Goal: Task Accomplishment & Management: Manage account settings

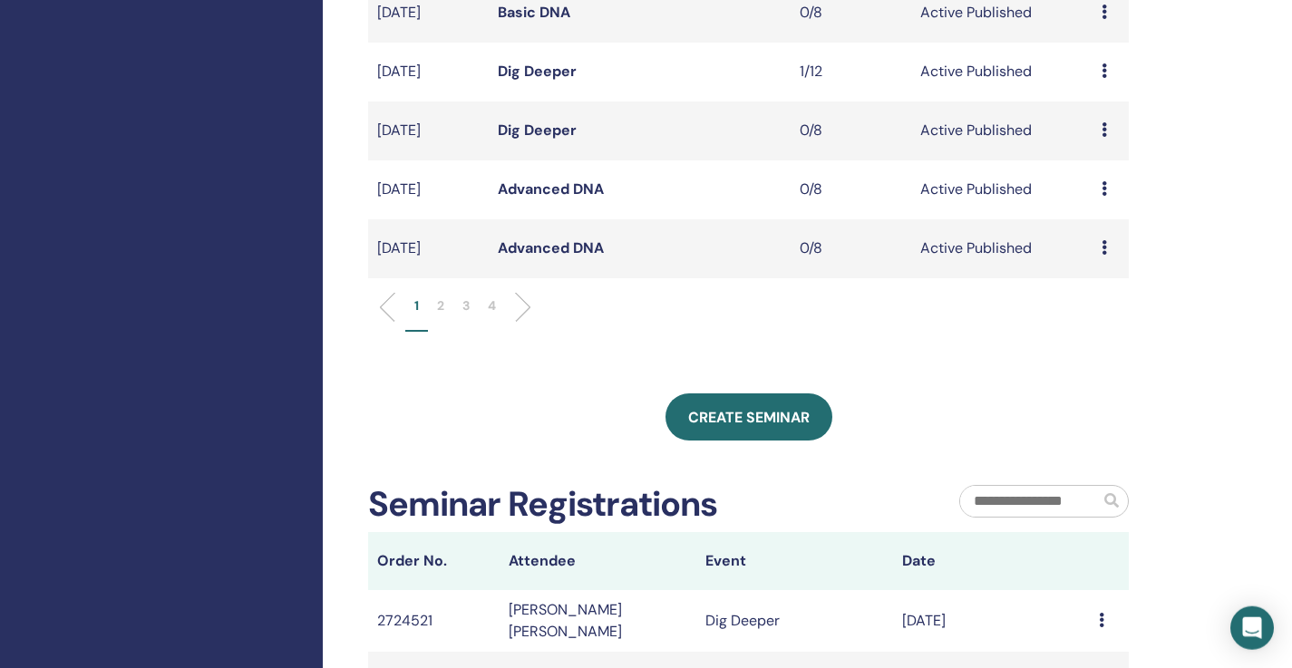
scroll to position [642, 0]
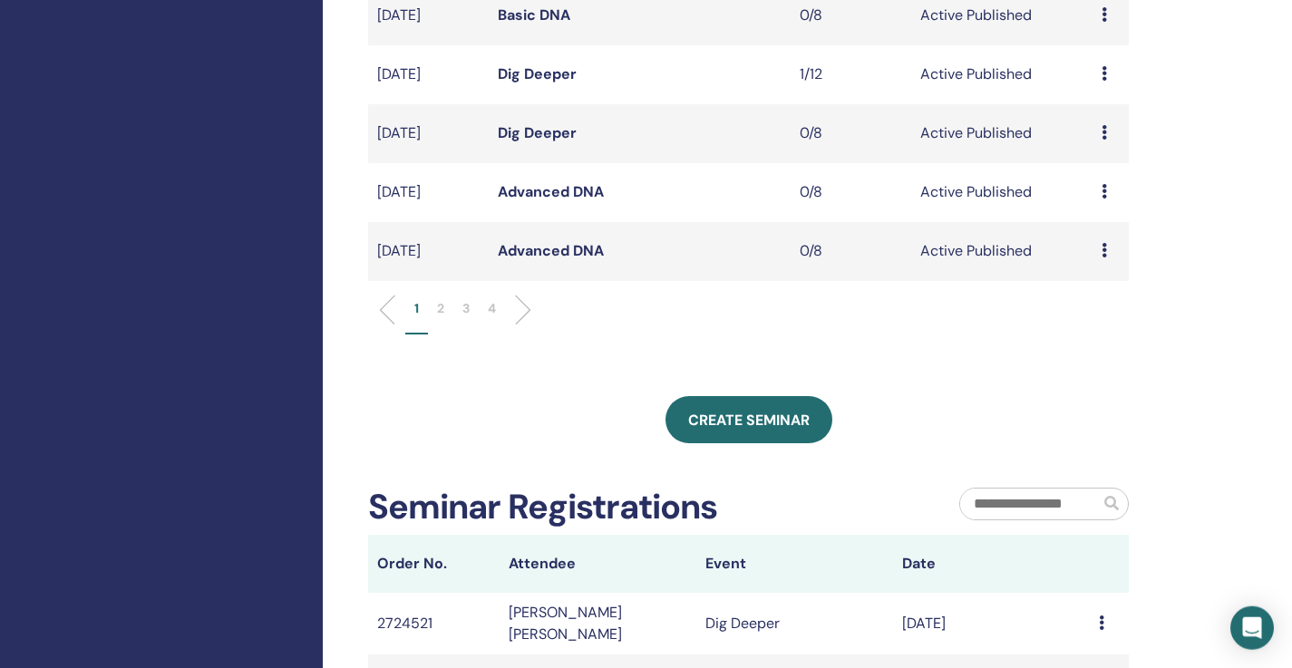
click at [442, 305] on p "2" at bounding box center [440, 308] width 7 height 19
click at [470, 305] on p "3" at bounding box center [465, 308] width 7 height 19
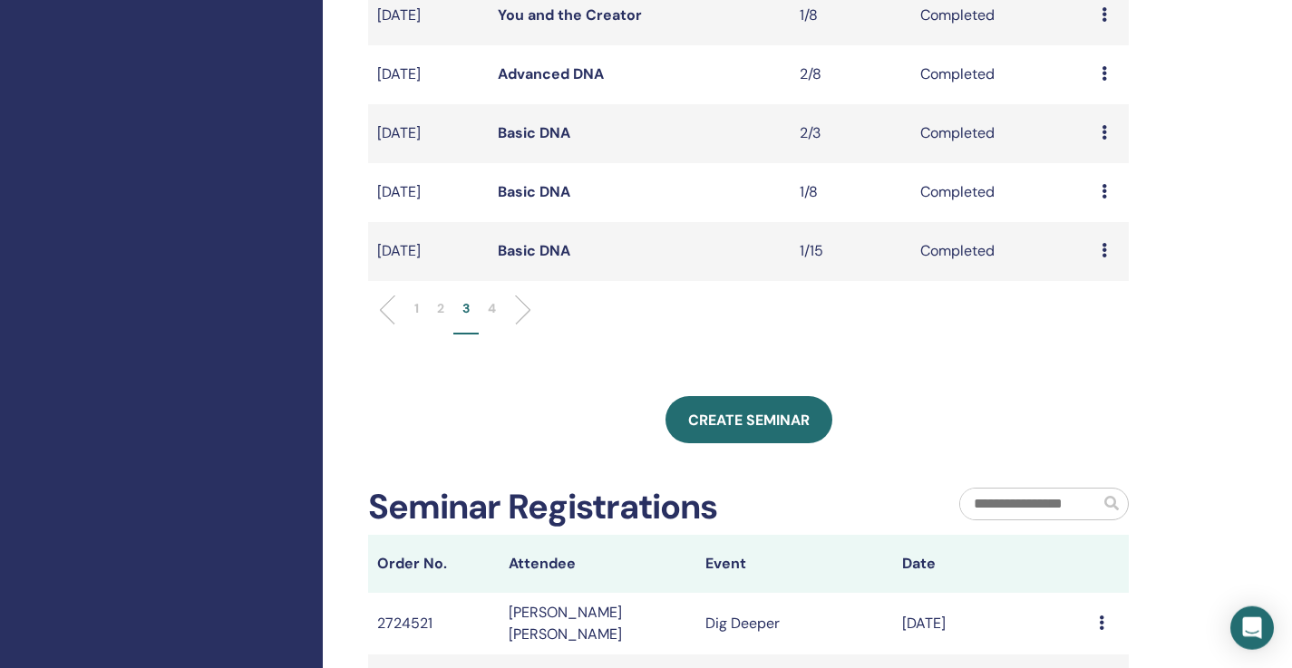
click at [1193, 361] on div "My Seminars You can customize the filter to explore upcoming seminars beyond th…" at bounding box center [807, 191] width 969 height 1551
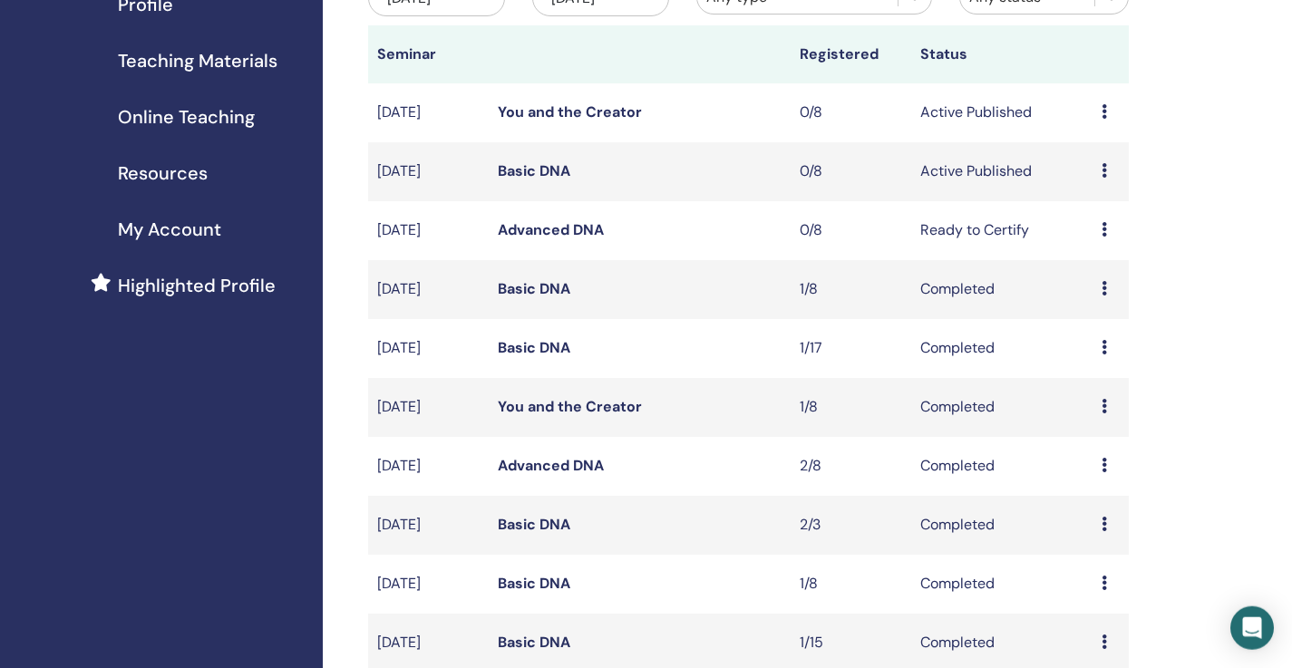
scroll to position [207, 0]
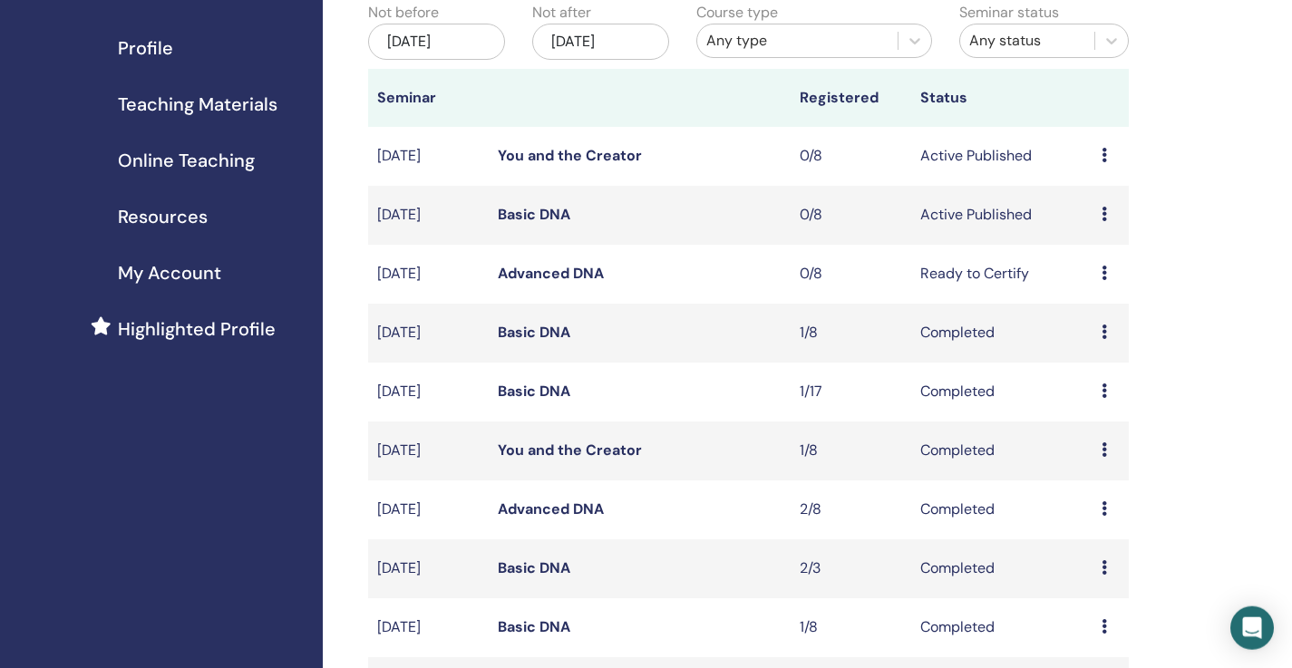
click at [1106, 216] on icon at bounding box center [1104, 214] width 5 height 15
click at [1113, 319] on p "Cancel" at bounding box center [1101, 313] width 69 height 22
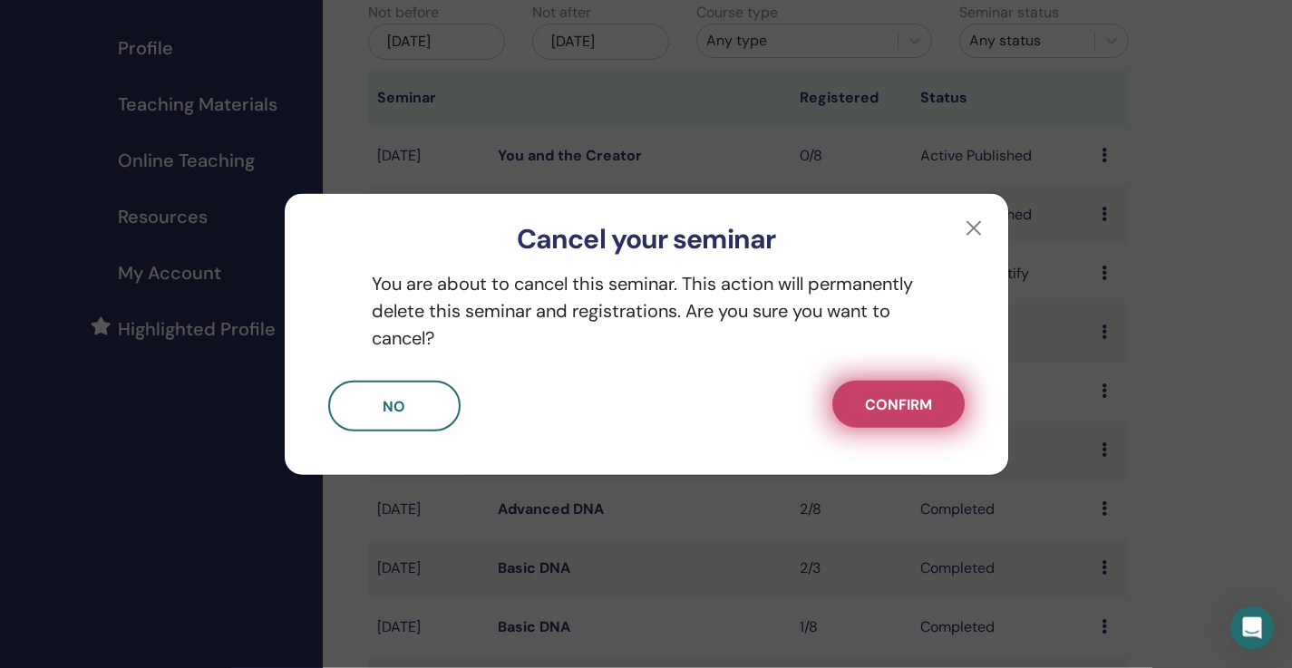
click at [913, 418] on button "Confirm" at bounding box center [898, 404] width 132 height 47
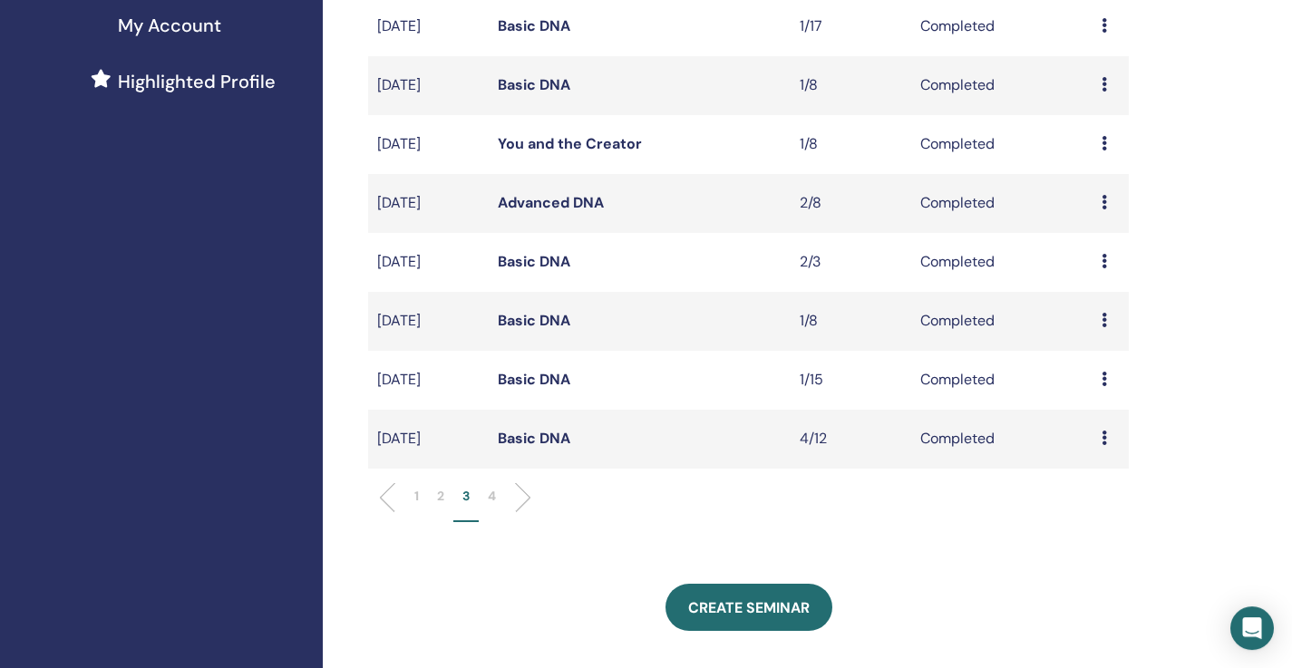
scroll to position [511, 0]
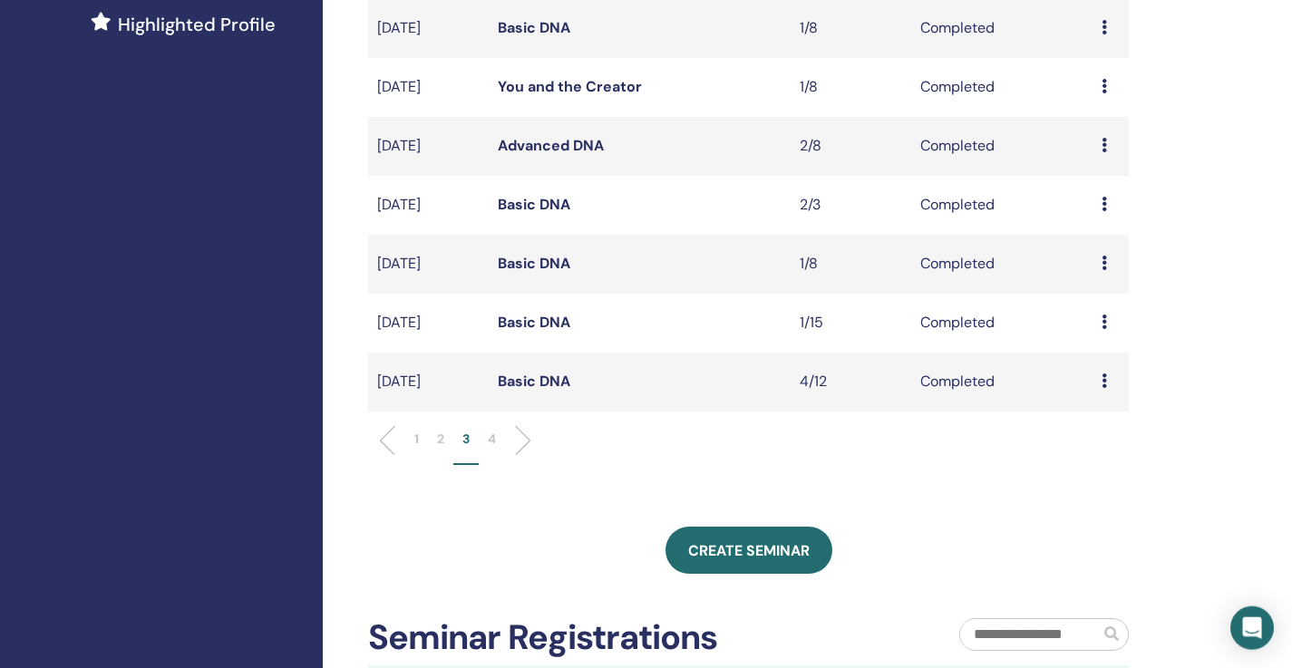
click at [1260, 239] on div "My Seminars You can customize the filter to explore upcoming seminars beyond th…" at bounding box center [807, 322] width 969 height 1551
click at [441, 445] on p "2" at bounding box center [440, 439] width 7 height 19
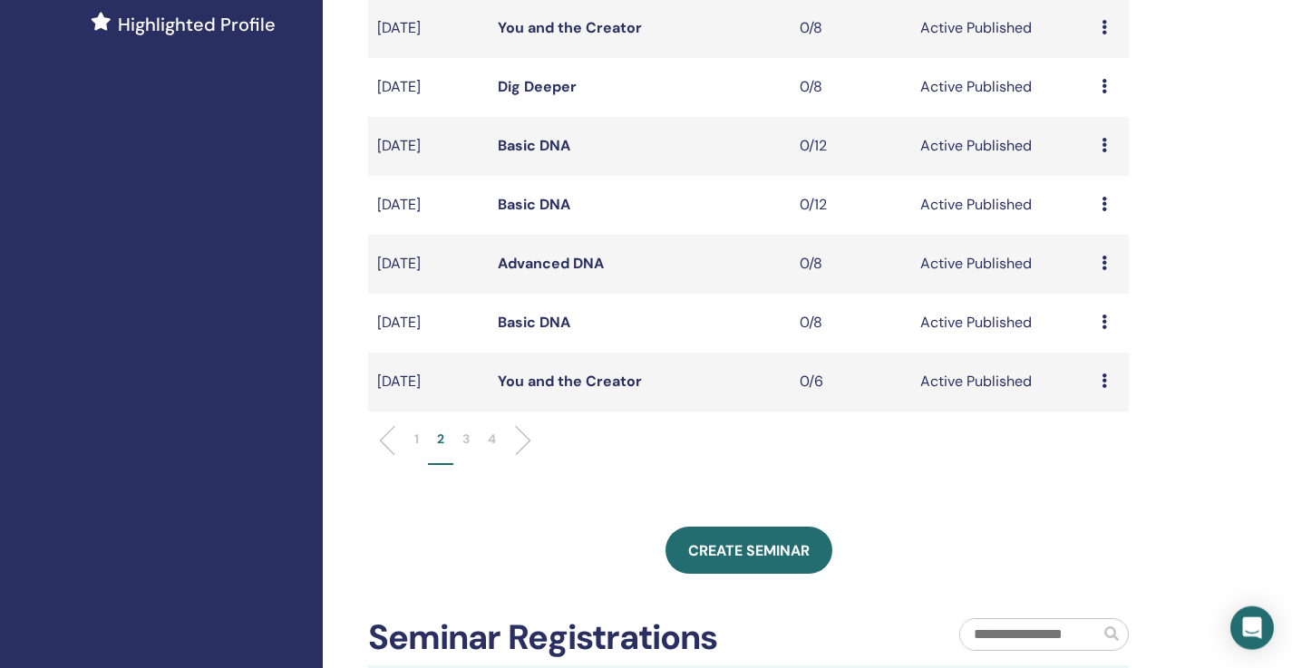
click at [1104, 323] on icon at bounding box center [1104, 322] width 5 height 15
click at [1120, 422] on p "Cancel" at bounding box center [1099, 420] width 69 height 22
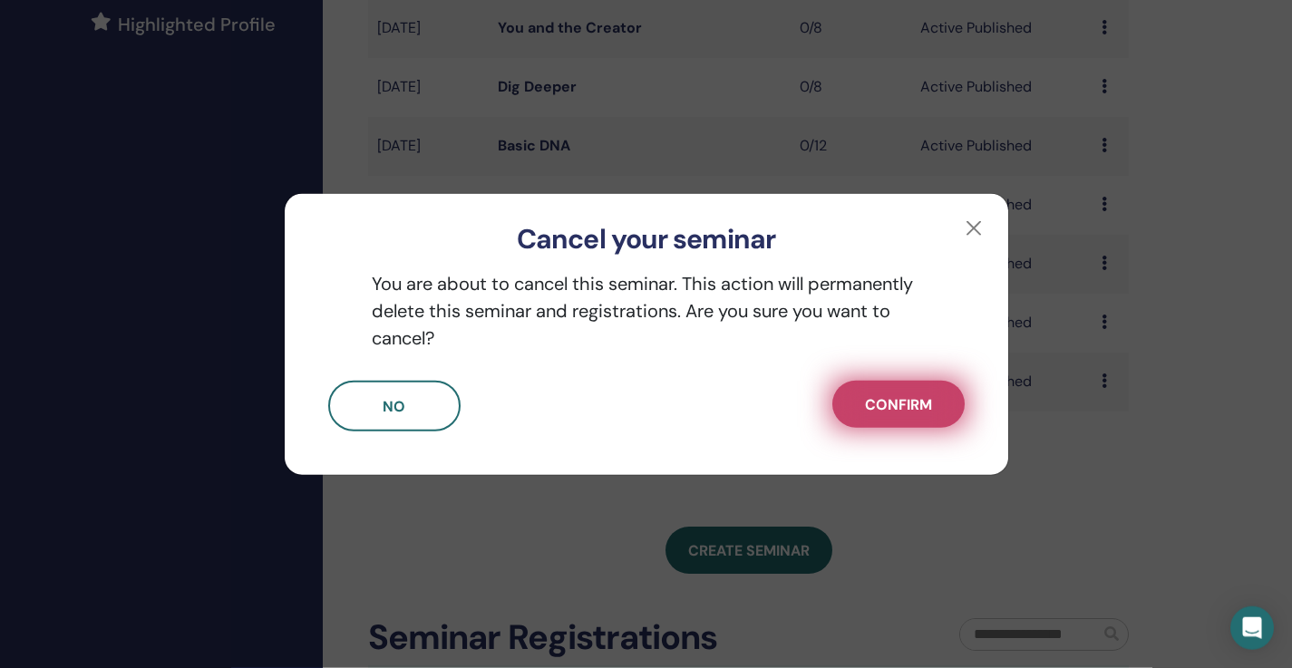
click at [926, 406] on span "Confirm" at bounding box center [898, 404] width 67 height 19
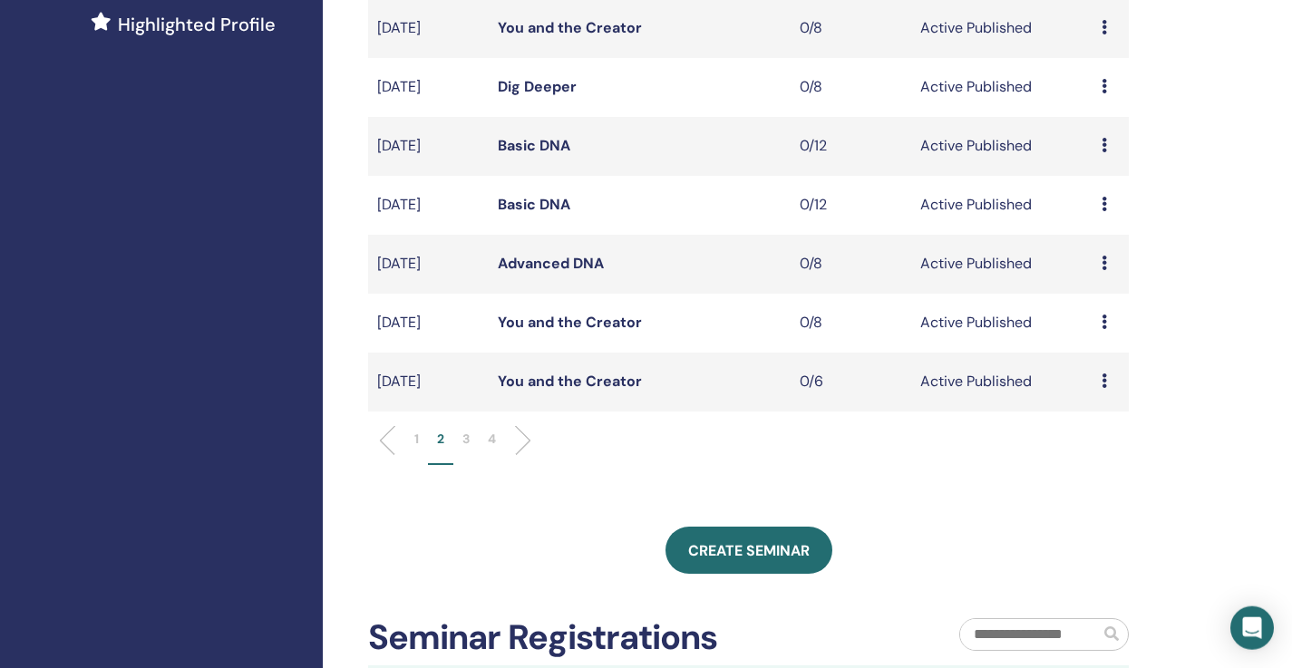
click at [1105, 266] on icon at bounding box center [1104, 263] width 5 height 15
click at [1107, 365] on p "Cancel" at bounding box center [1100, 363] width 69 height 22
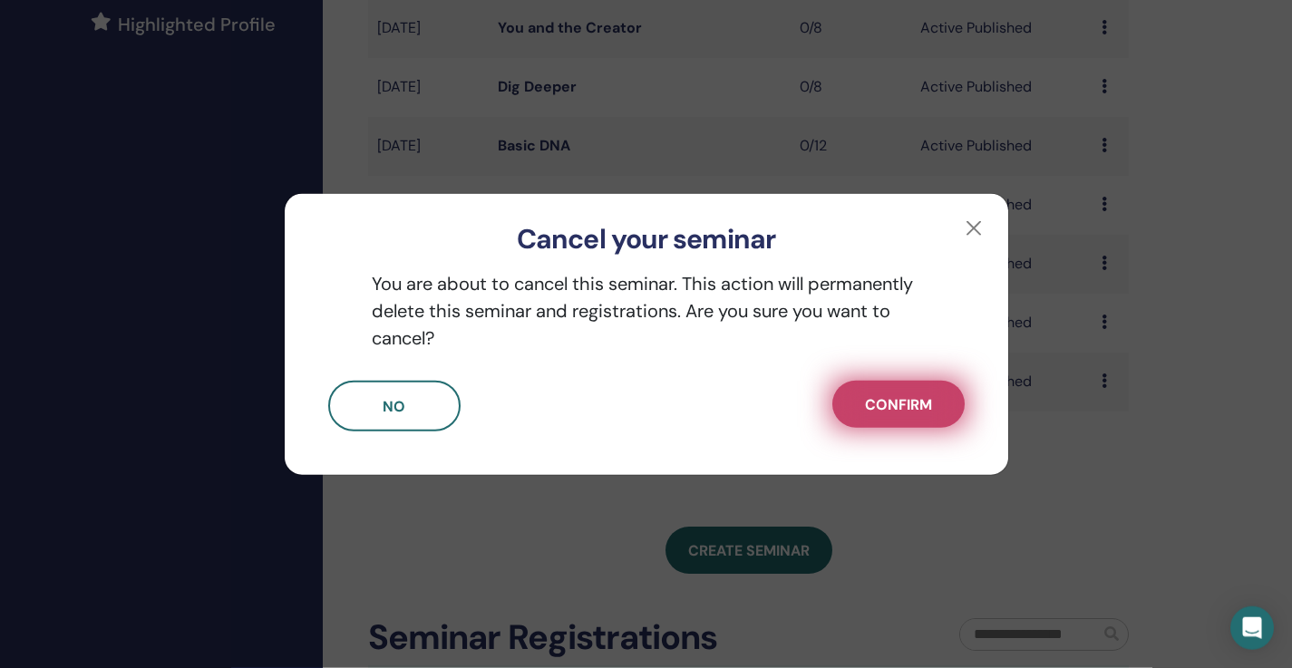
click at [912, 396] on span "Confirm" at bounding box center [898, 404] width 67 height 19
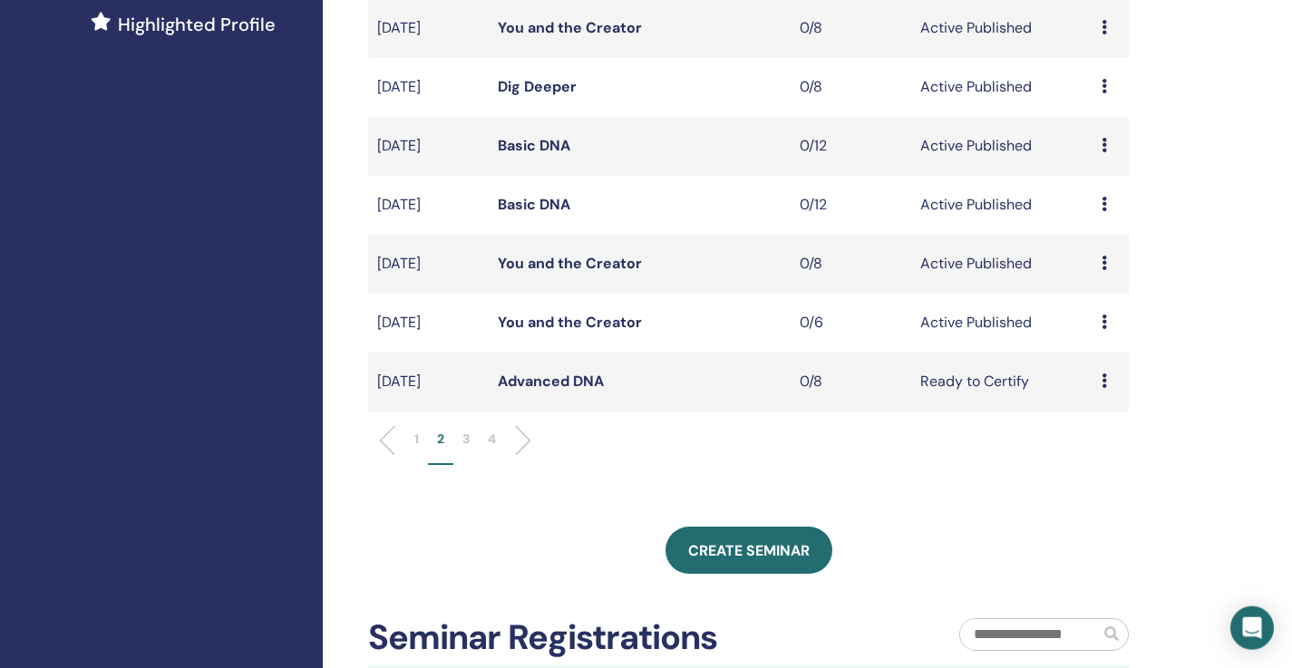
click at [1199, 225] on div "My Seminars You can customize the filter to explore upcoming seminars beyond th…" at bounding box center [807, 322] width 969 height 1551
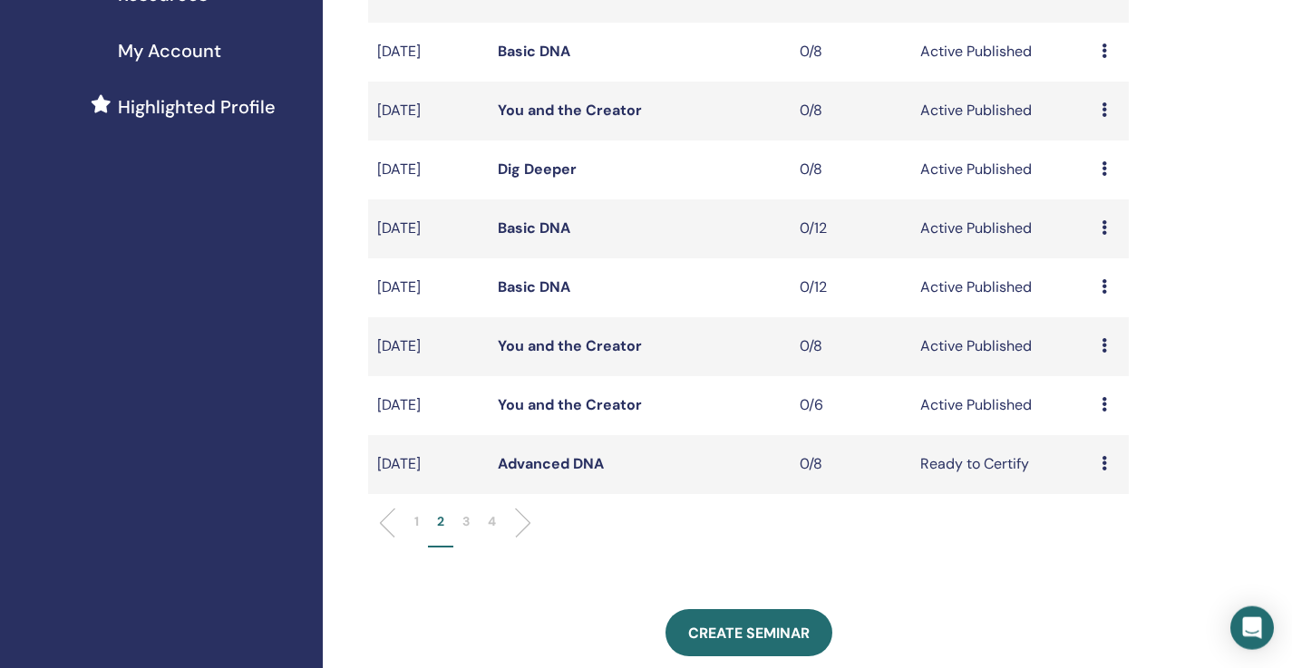
scroll to position [424, 0]
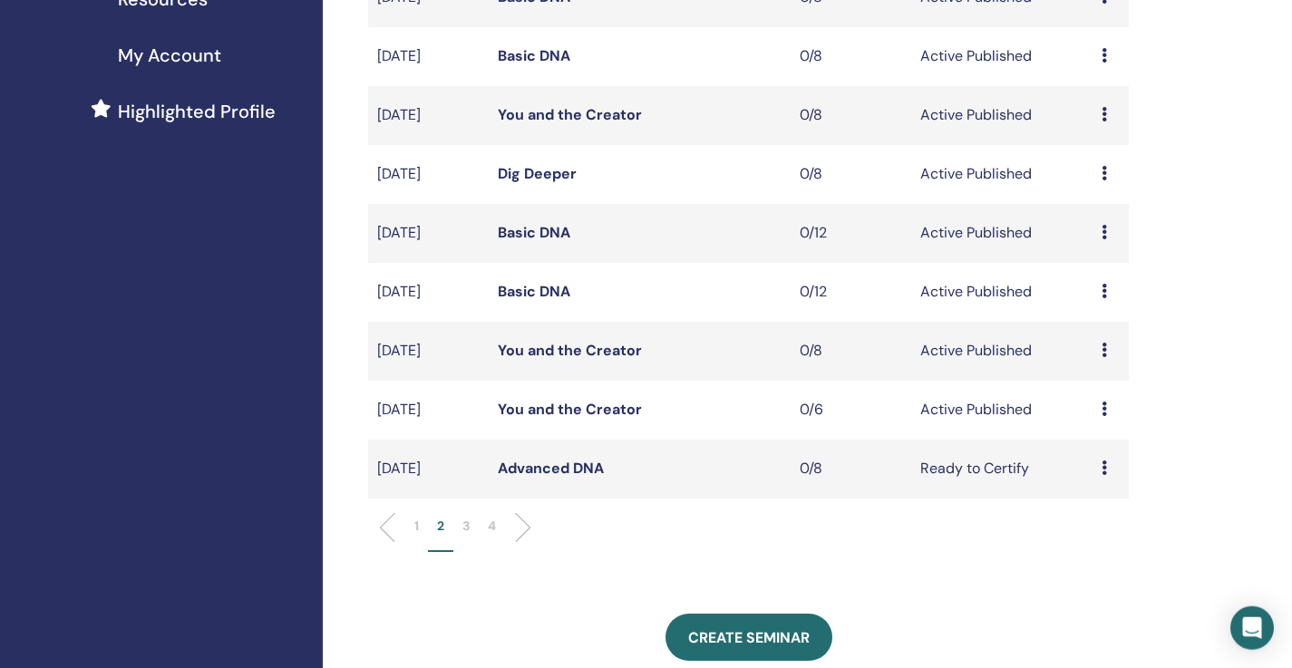
click at [1272, 335] on div "My Seminars You can customize the filter to explore upcoming seminars beyond th…" at bounding box center [807, 409] width 969 height 1551
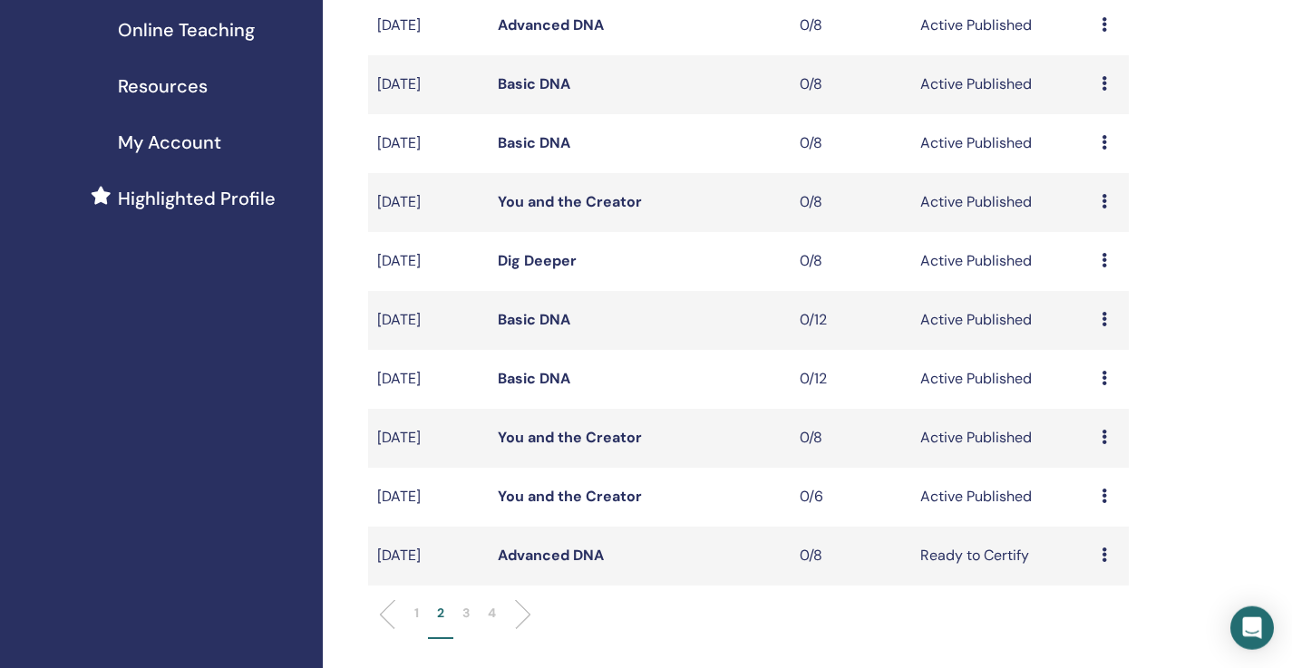
scroll to position [294, 0]
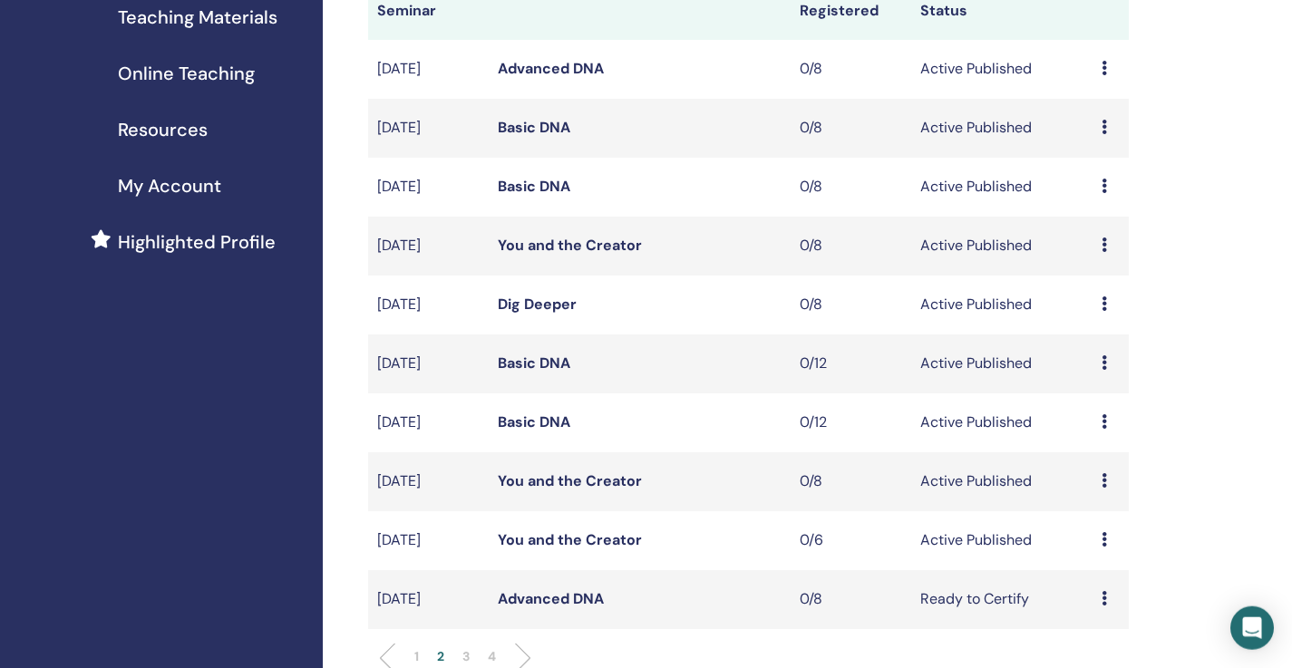
click at [1109, 306] on div "Preview Edit Attendees Cancel" at bounding box center [1111, 305] width 18 height 22
click at [1130, 403] on p "Cancel" at bounding box center [1104, 403] width 69 height 22
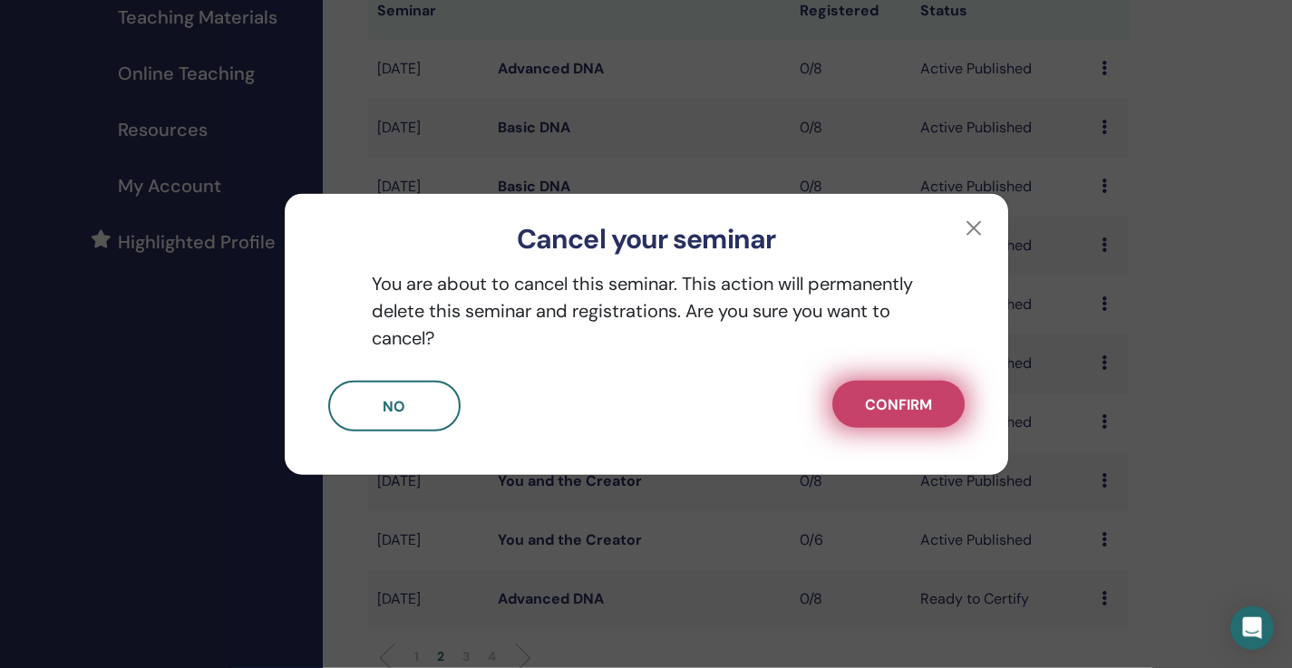
click at [931, 411] on span "Confirm" at bounding box center [898, 404] width 67 height 19
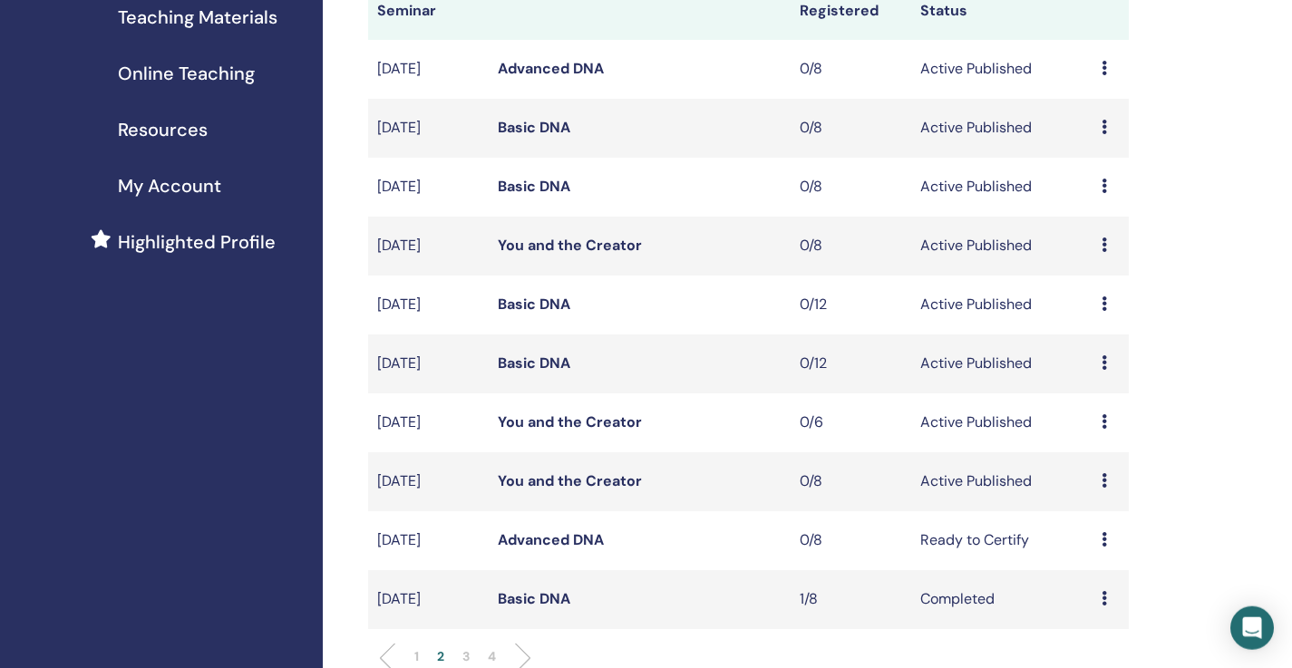
click at [1107, 242] on icon at bounding box center [1104, 245] width 5 height 15
click at [1113, 335] on p "Cancel" at bounding box center [1102, 339] width 69 height 22
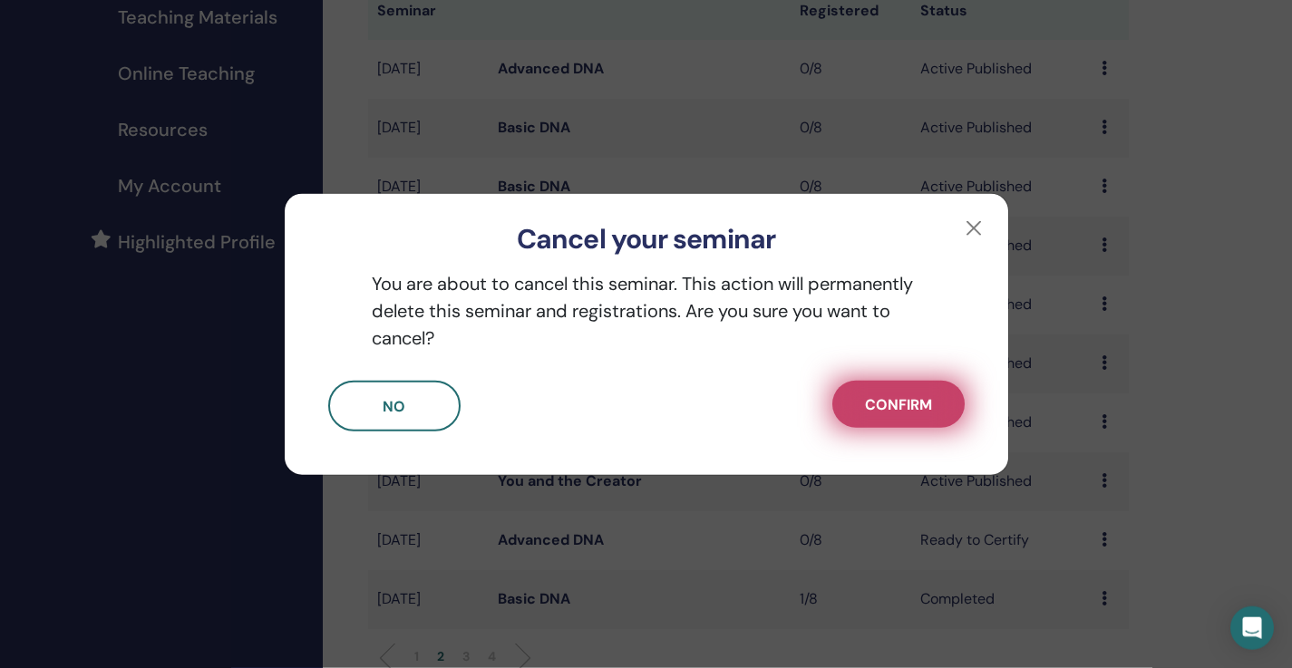
click at [907, 412] on span "Confirm" at bounding box center [898, 404] width 67 height 19
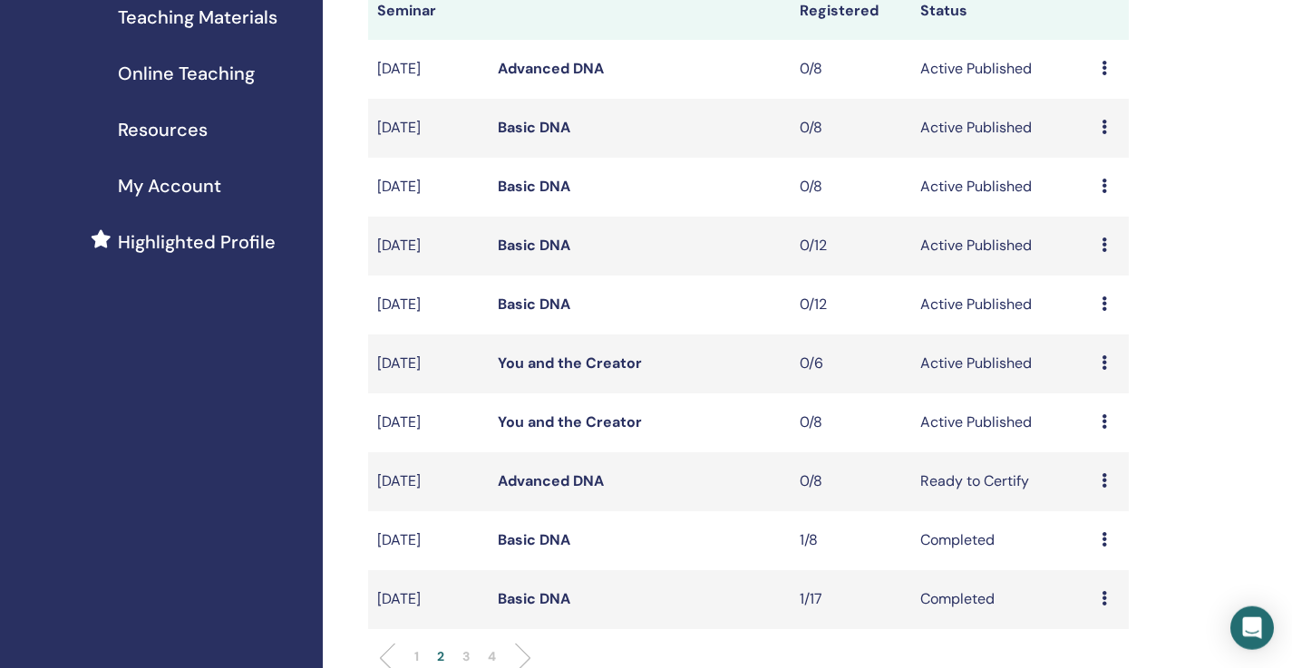
click at [1105, 185] on icon at bounding box center [1104, 186] width 5 height 15
click at [1099, 281] on p "Cancel" at bounding box center [1100, 282] width 69 height 22
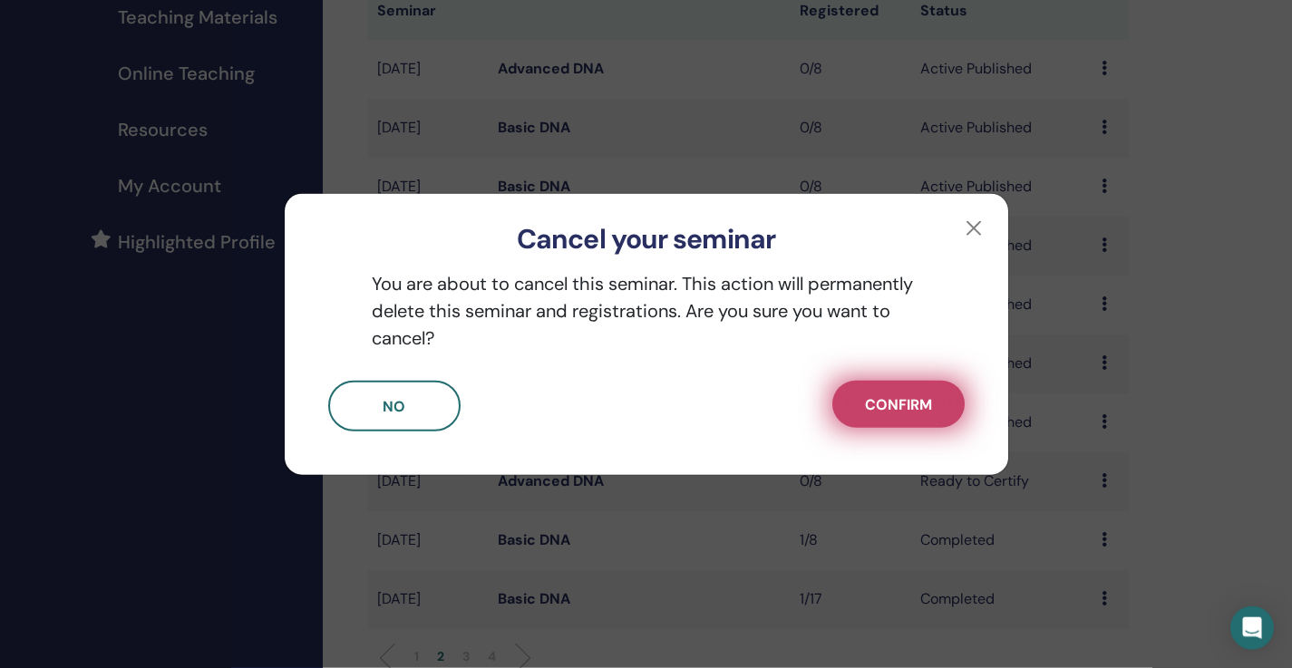
click at [911, 412] on span "Confirm" at bounding box center [898, 404] width 67 height 19
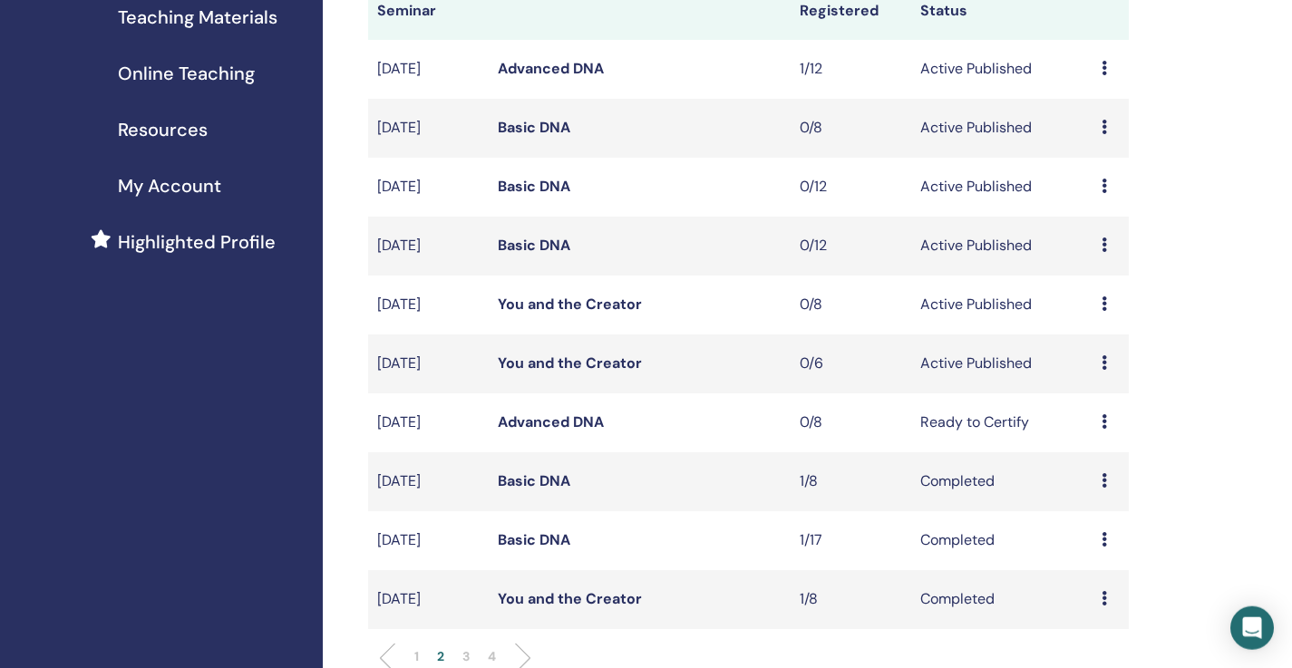
click at [1104, 127] on icon at bounding box center [1104, 127] width 5 height 15
click at [1102, 230] on p "Cancel" at bounding box center [1099, 224] width 69 height 22
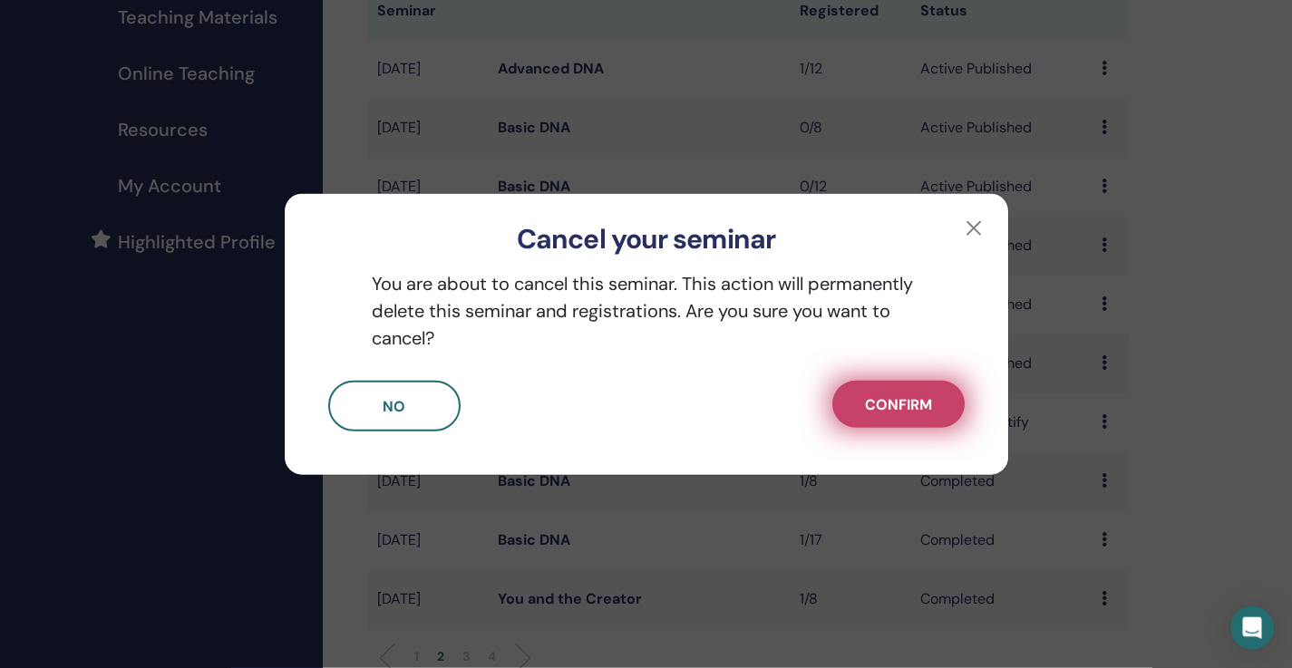
click at [905, 422] on button "Confirm" at bounding box center [898, 404] width 132 height 47
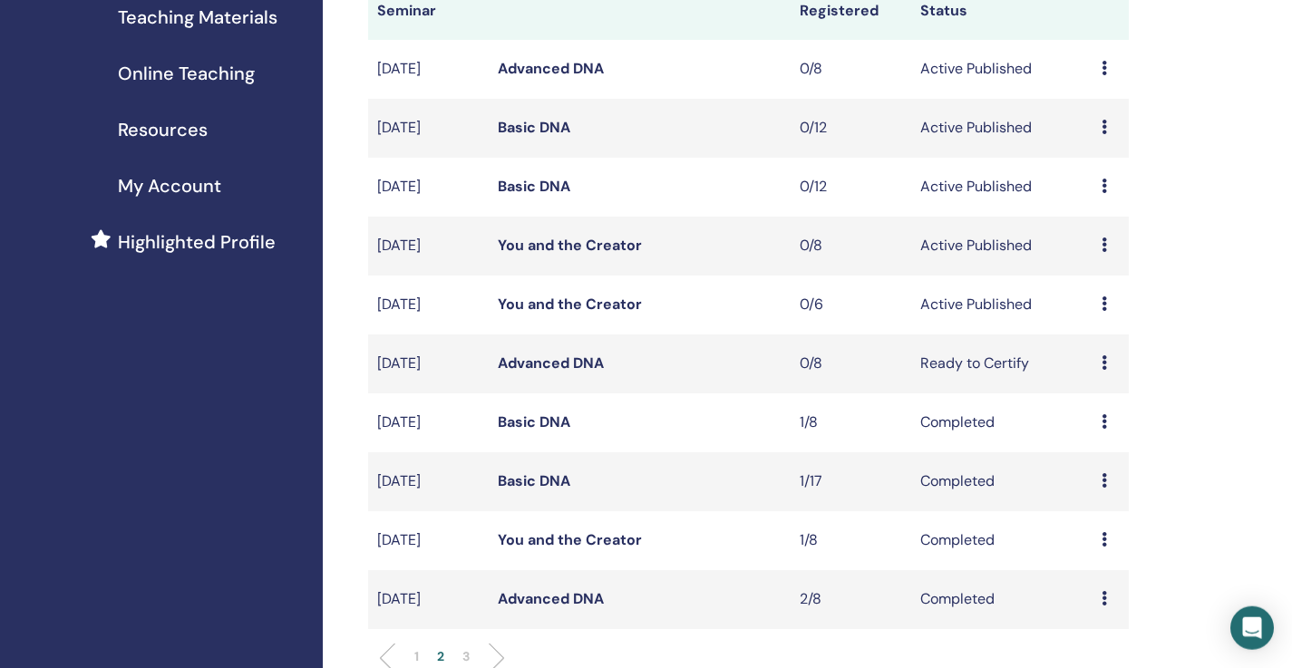
click at [417, 653] on p "1" at bounding box center [416, 656] width 5 height 19
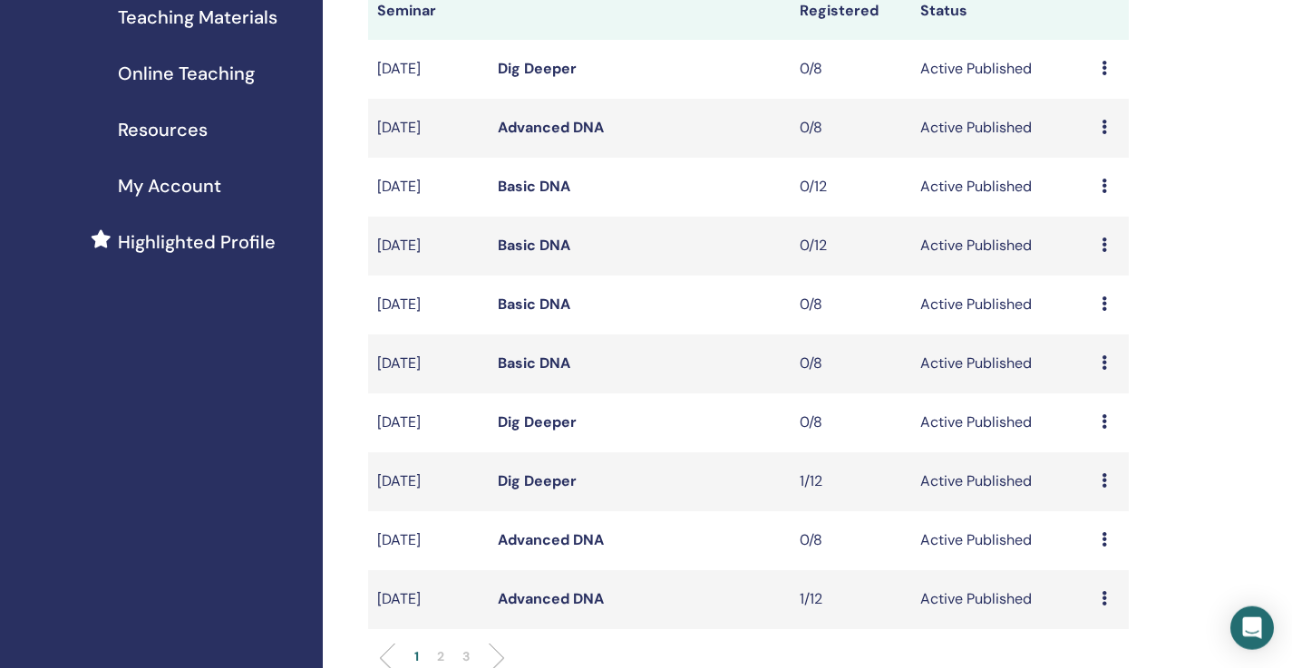
click at [1185, 505] on div "My Seminars You can customize the filter to explore upcoming seminars beyond th…" at bounding box center [807, 539] width 969 height 1551
click at [1104, 545] on icon at bounding box center [1104, 539] width 5 height 15
click at [1102, 640] on p "Cancel" at bounding box center [1099, 642] width 69 height 22
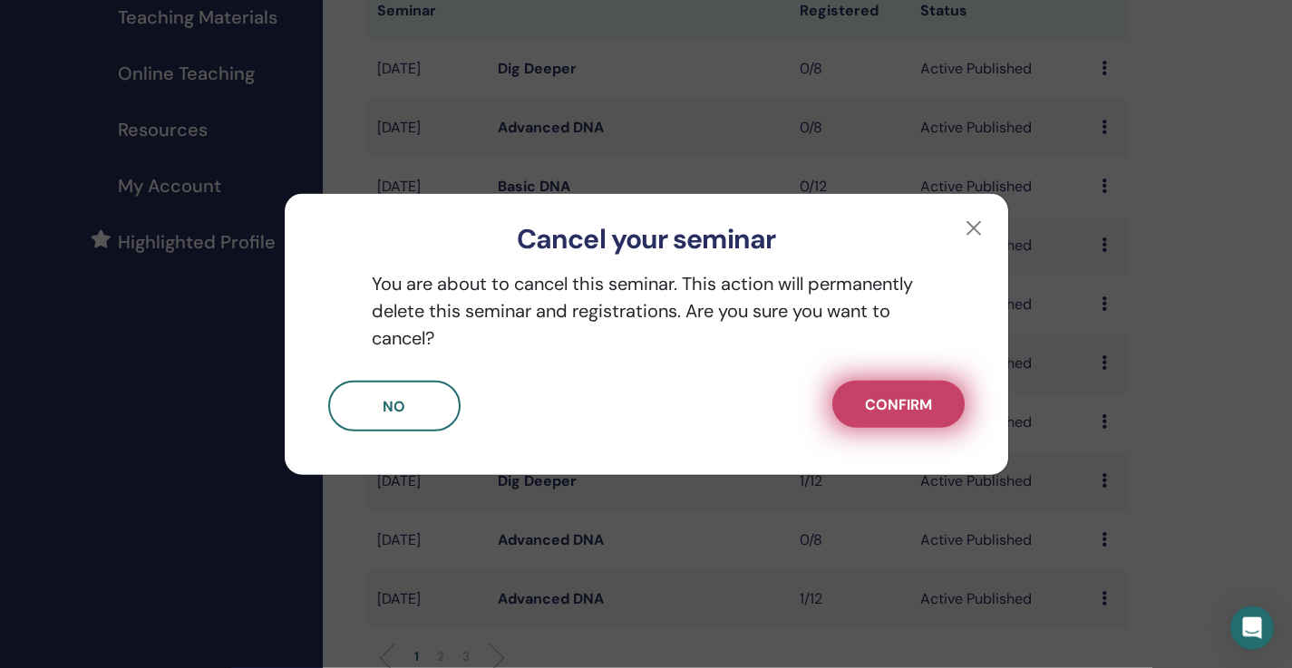
click at [896, 406] on span "Confirm" at bounding box center [898, 404] width 67 height 19
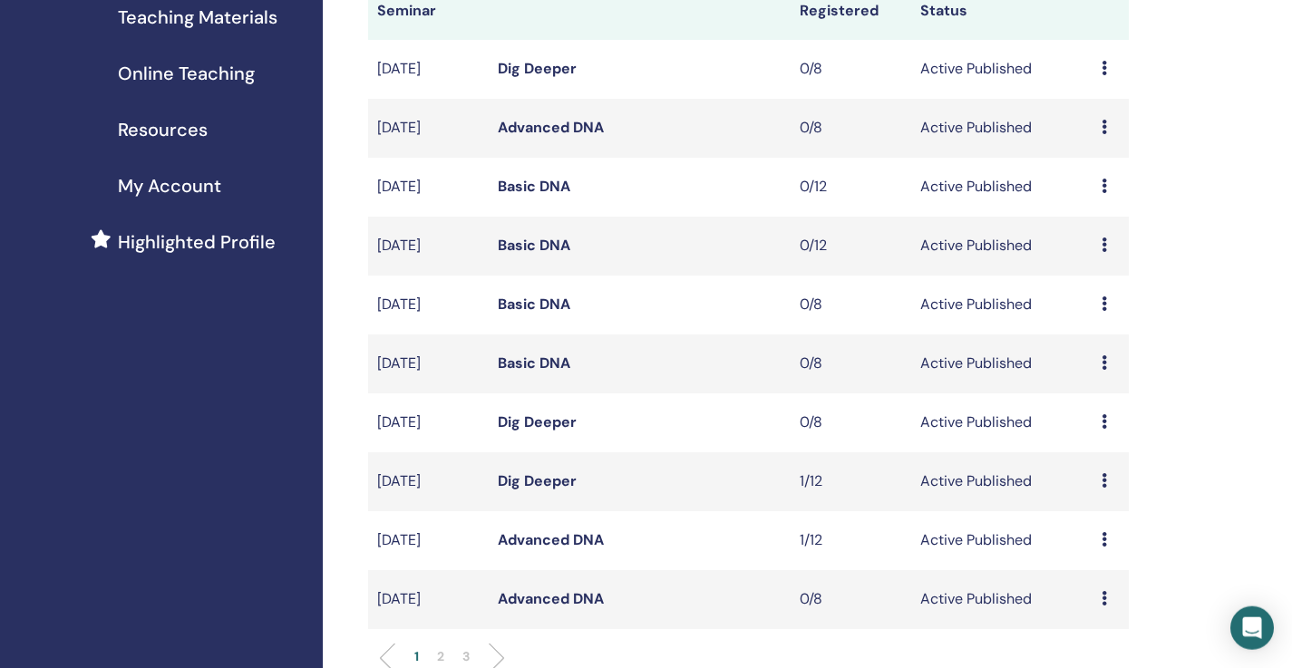
click at [1105, 363] on icon at bounding box center [1104, 362] width 5 height 15
click at [1100, 461] on p "Cancel" at bounding box center [1100, 460] width 69 height 22
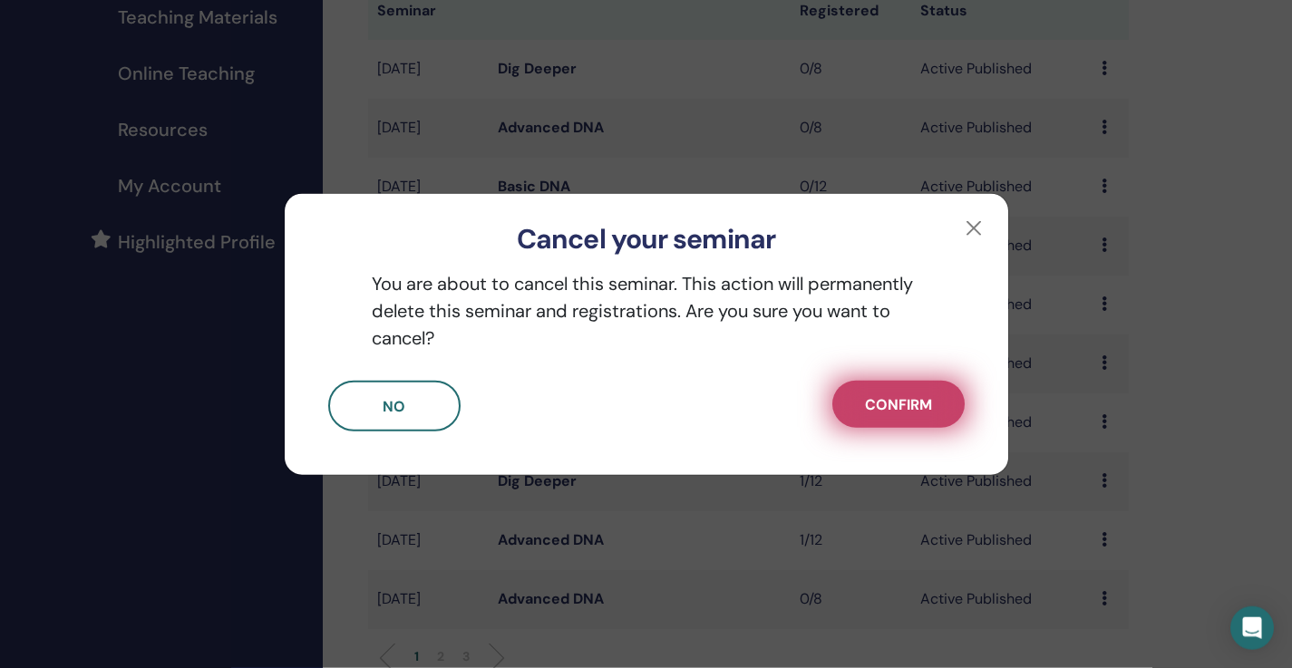
click at [927, 408] on span "Confirm" at bounding box center [898, 404] width 67 height 19
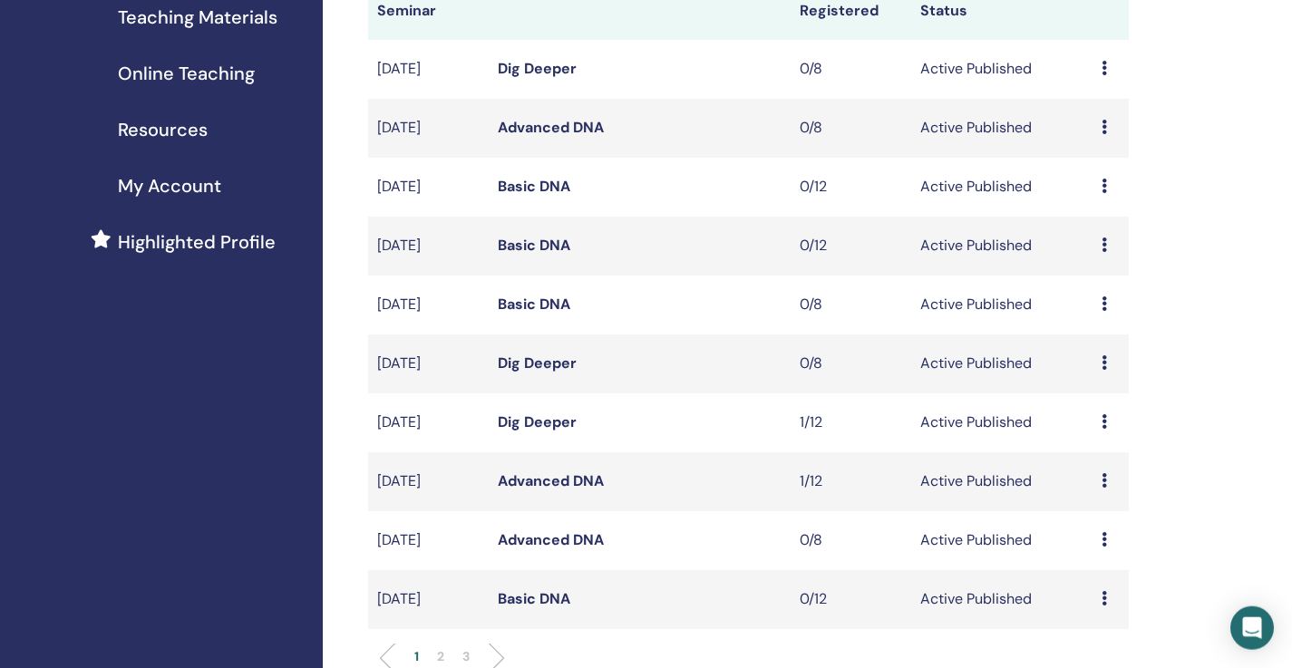
click at [1109, 305] on div "Preview Edit Attendees Cancel" at bounding box center [1111, 305] width 18 height 22
click at [1096, 402] on p "Cancel" at bounding box center [1104, 402] width 69 height 22
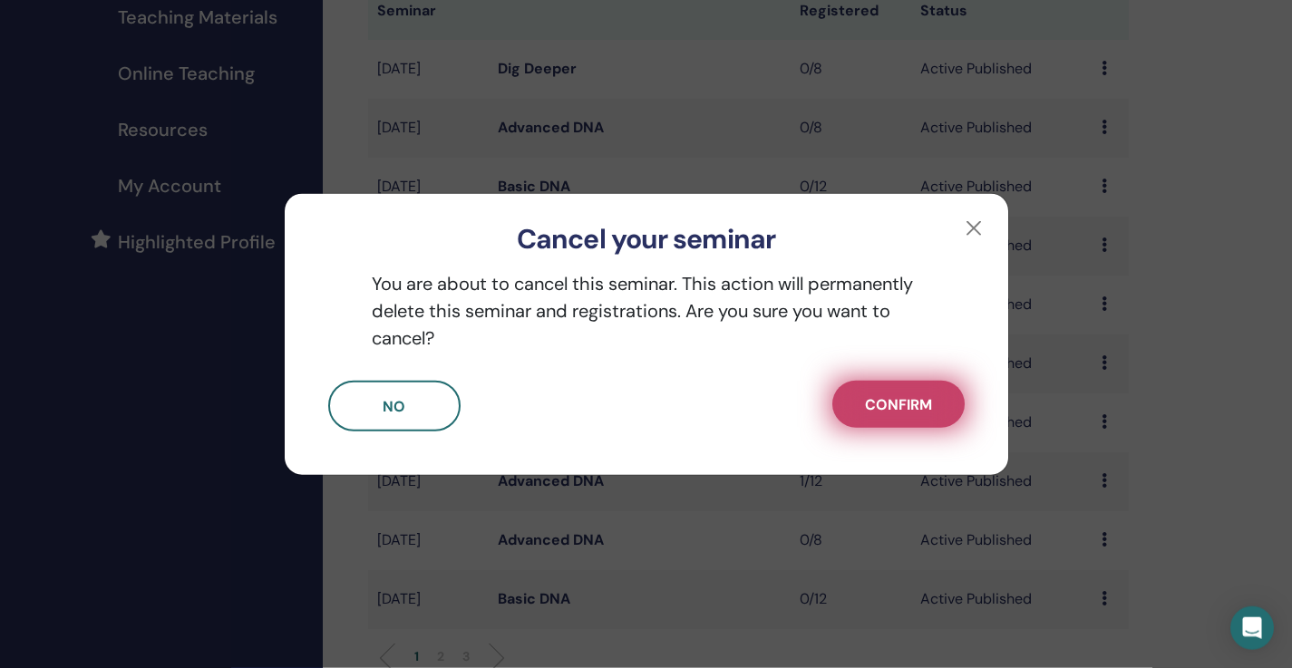
click at [925, 404] on span "Confirm" at bounding box center [898, 404] width 67 height 19
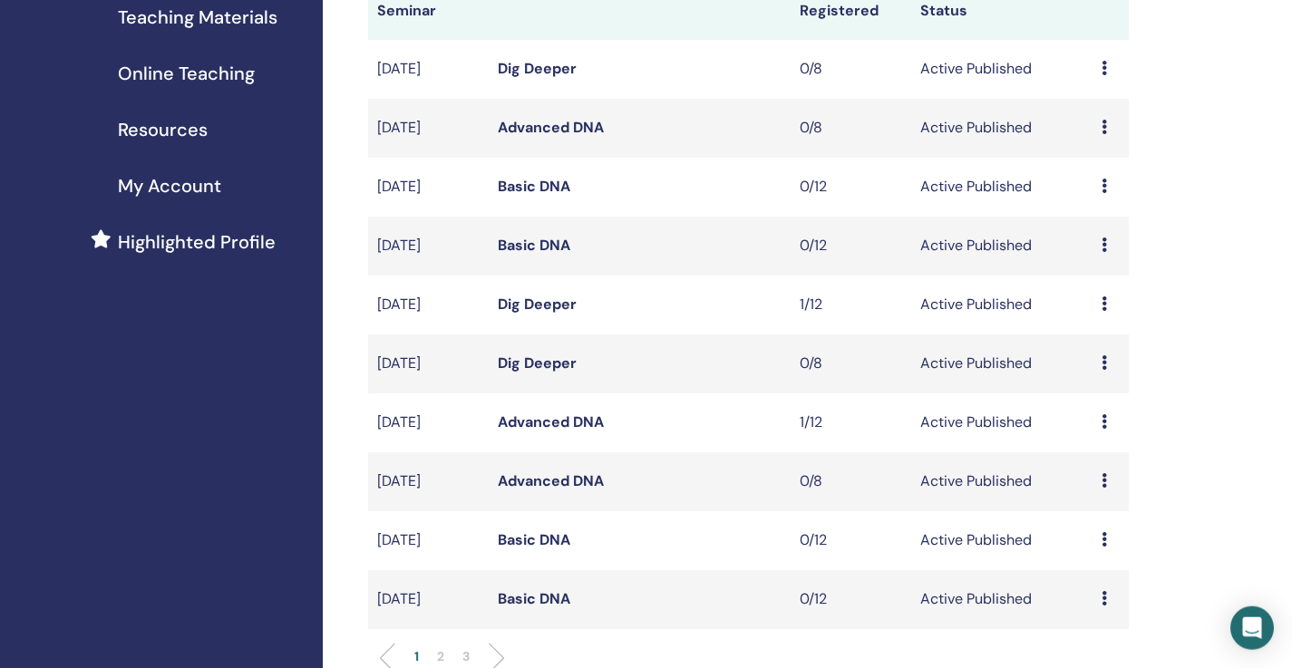
click at [1102, 127] on icon at bounding box center [1104, 127] width 5 height 15
click at [1090, 232] on p "Cancel" at bounding box center [1097, 224] width 69 height 22
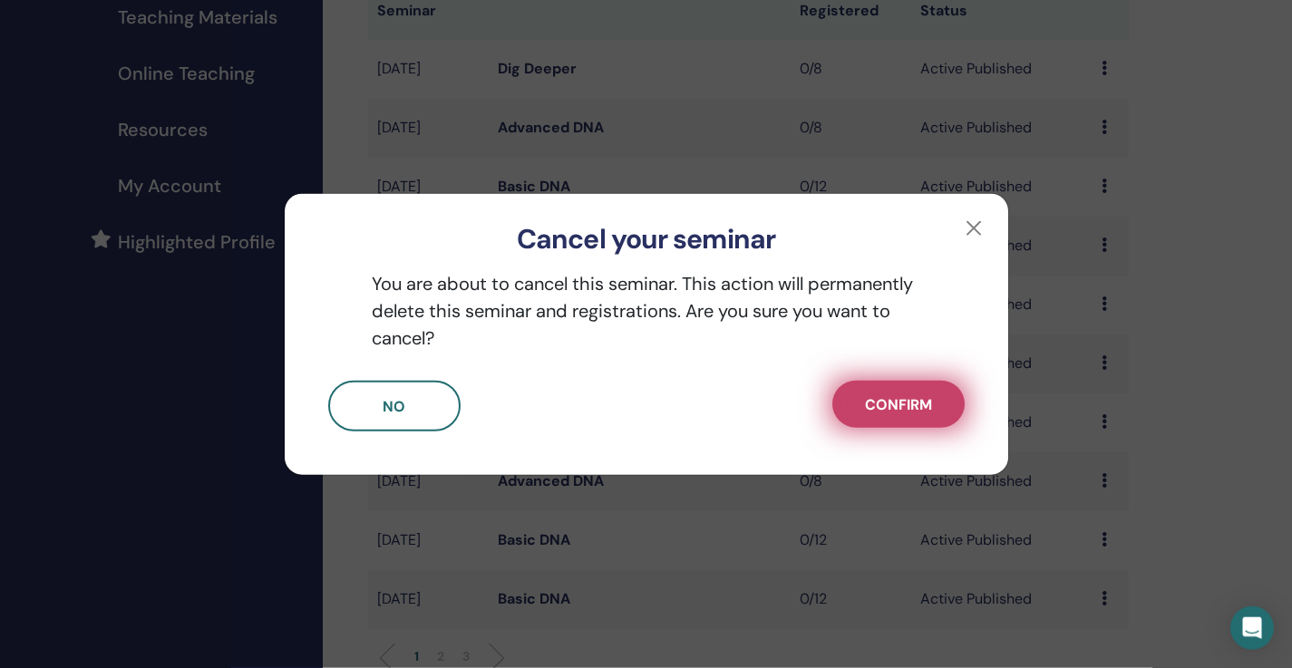
click at [915, 415] on button "Confirm" at bounding box center [898, 404] width 132 height 47
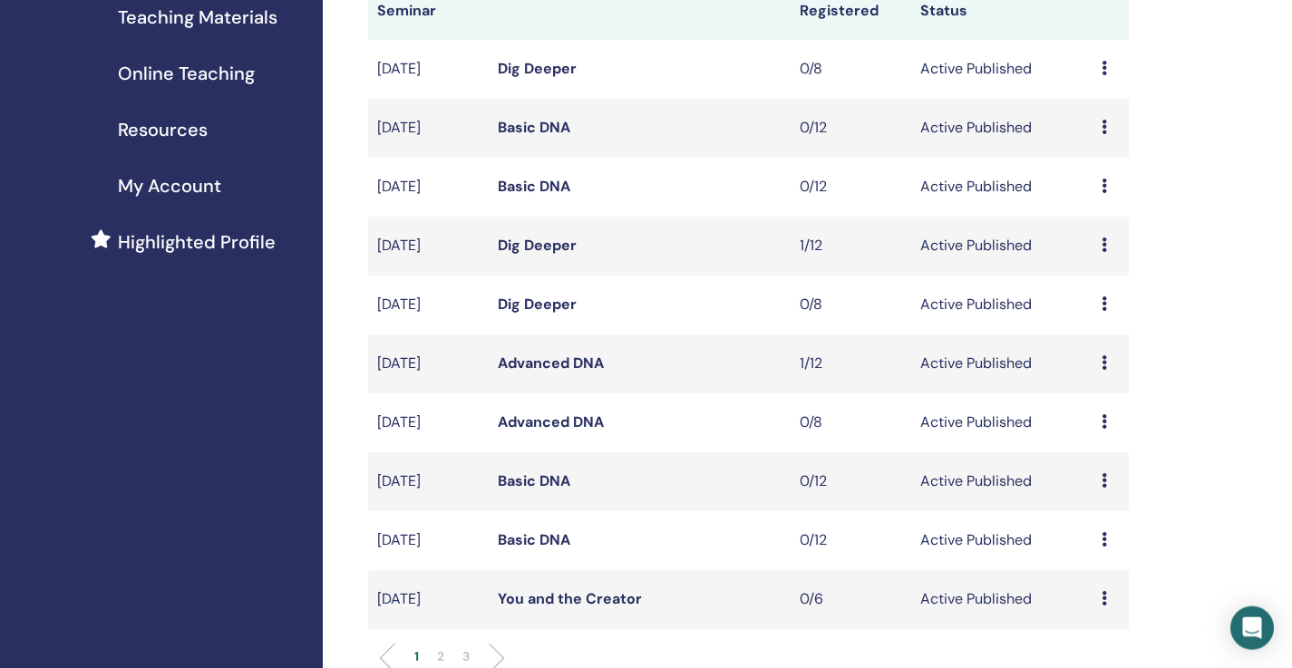
click at [558, 67] on link "Dig Deeper" at bounding box center [537, 68] width 79 height 19
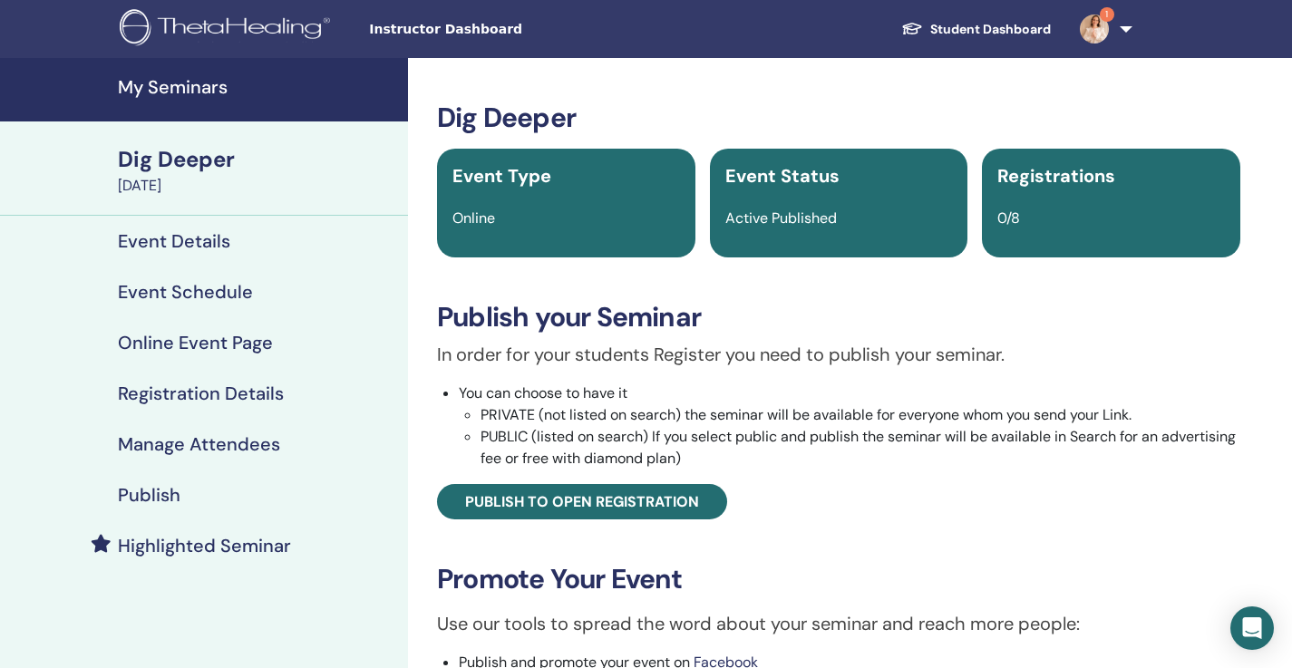
click at [277, 246] on div "Event Details" at bounding box center [204, 241] width 379 height 22
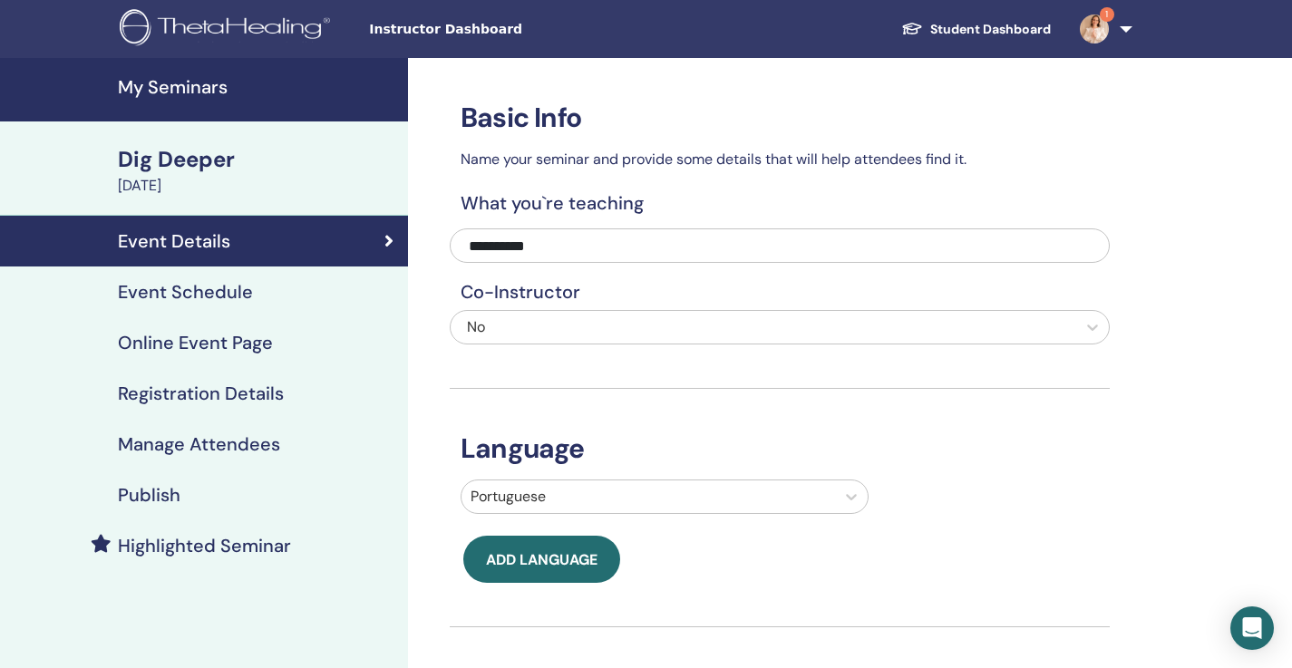
click at [296, 281] on link "Event Schedule" at bounding box center [204, 292] width 408 height 51
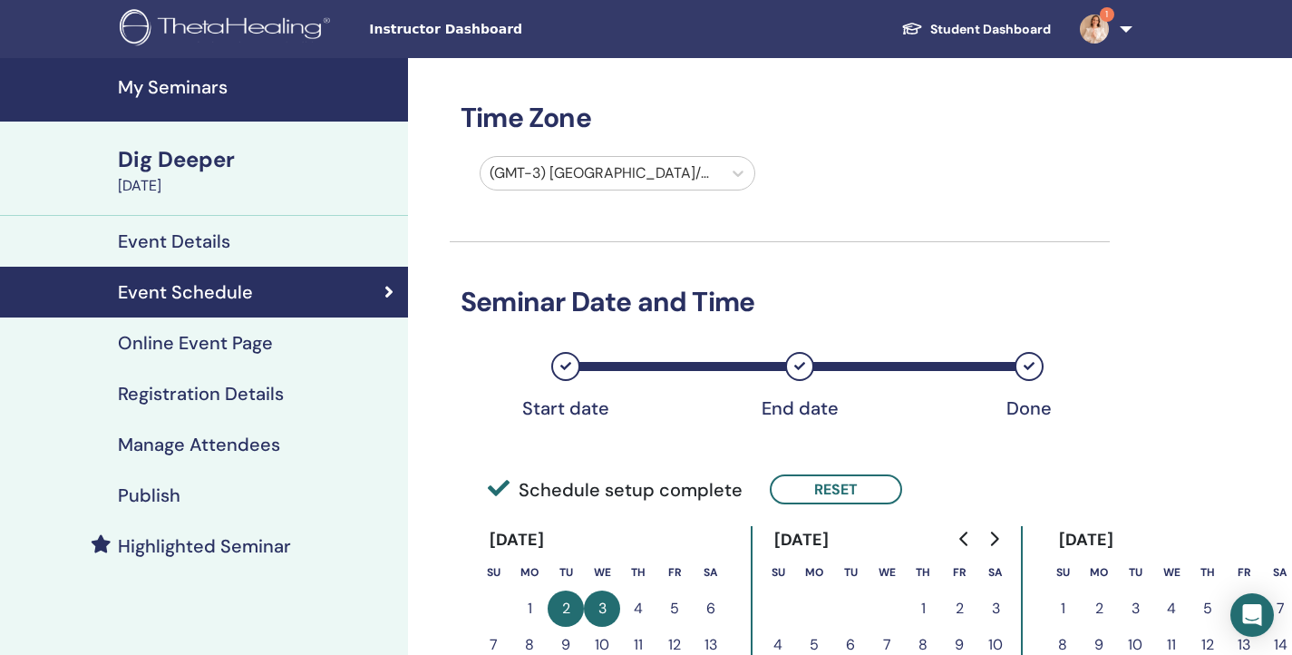
click at [878, 226] on div "Time Zone (GMT-3) America/Sao Paulo Seminar Date and Time Start date End date D…" at bounding box center [780, 542] width 660 height 968
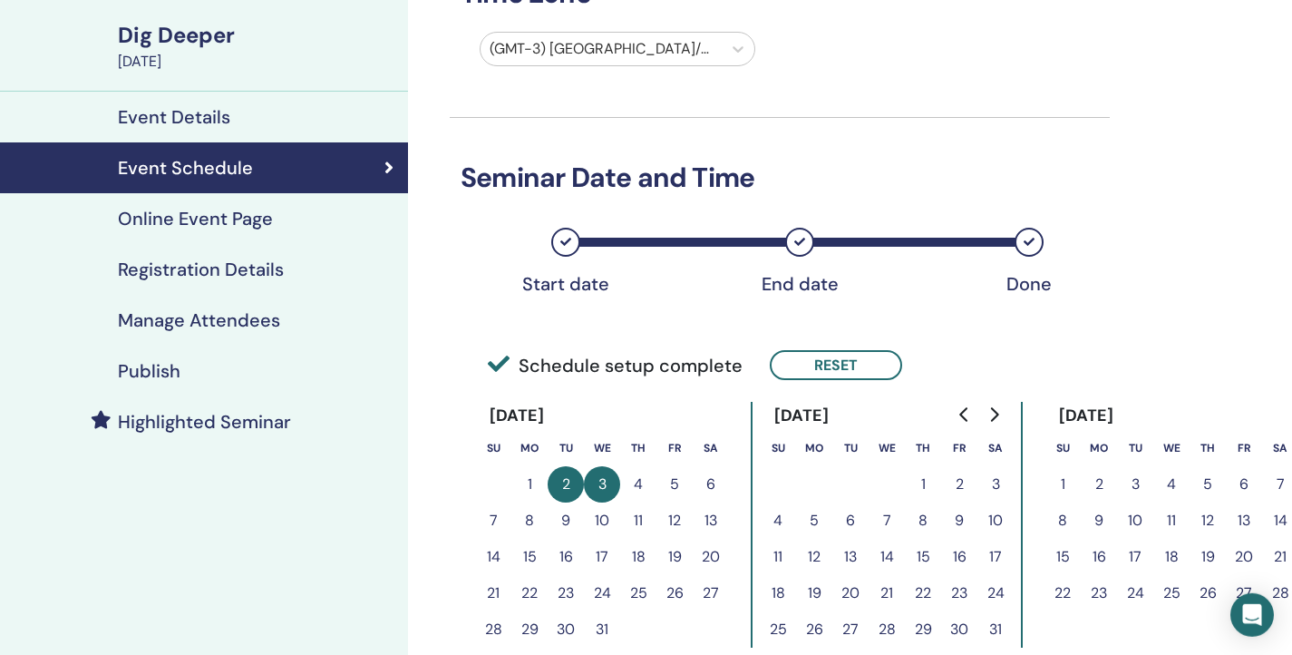
scroll to position [174, 0]
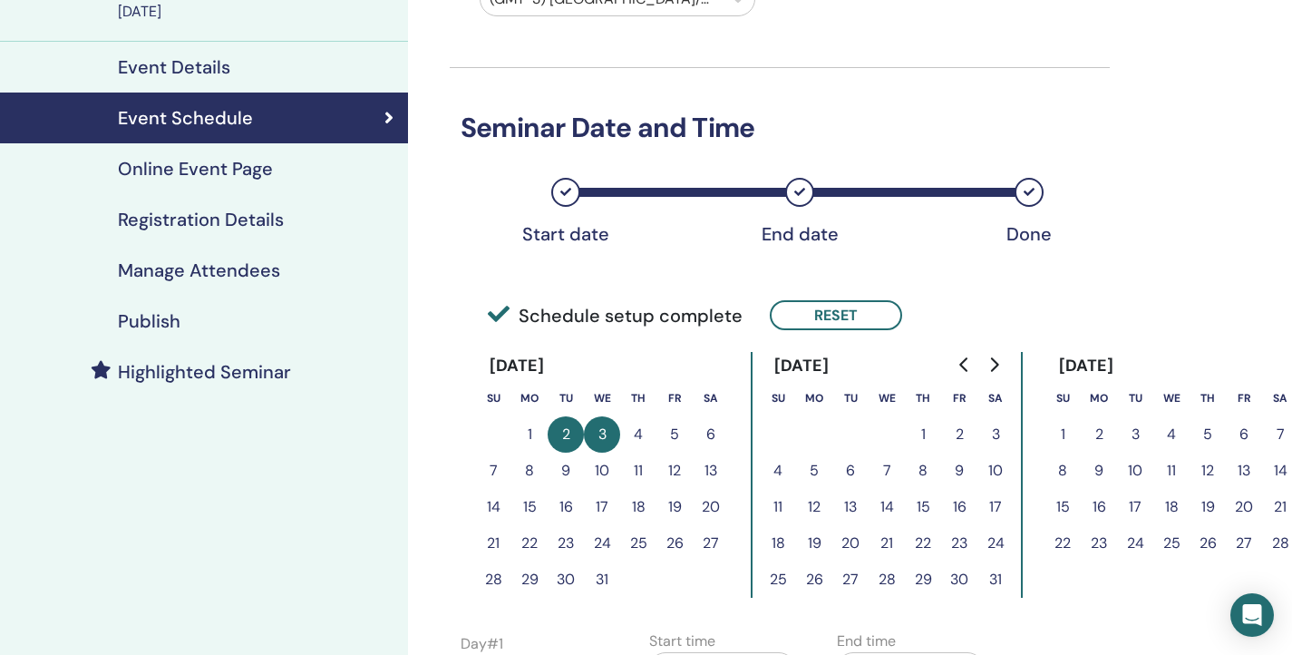
click at [961, 376] on button "Go to previous month" at bounding box center [964, 364] width 29 height 36
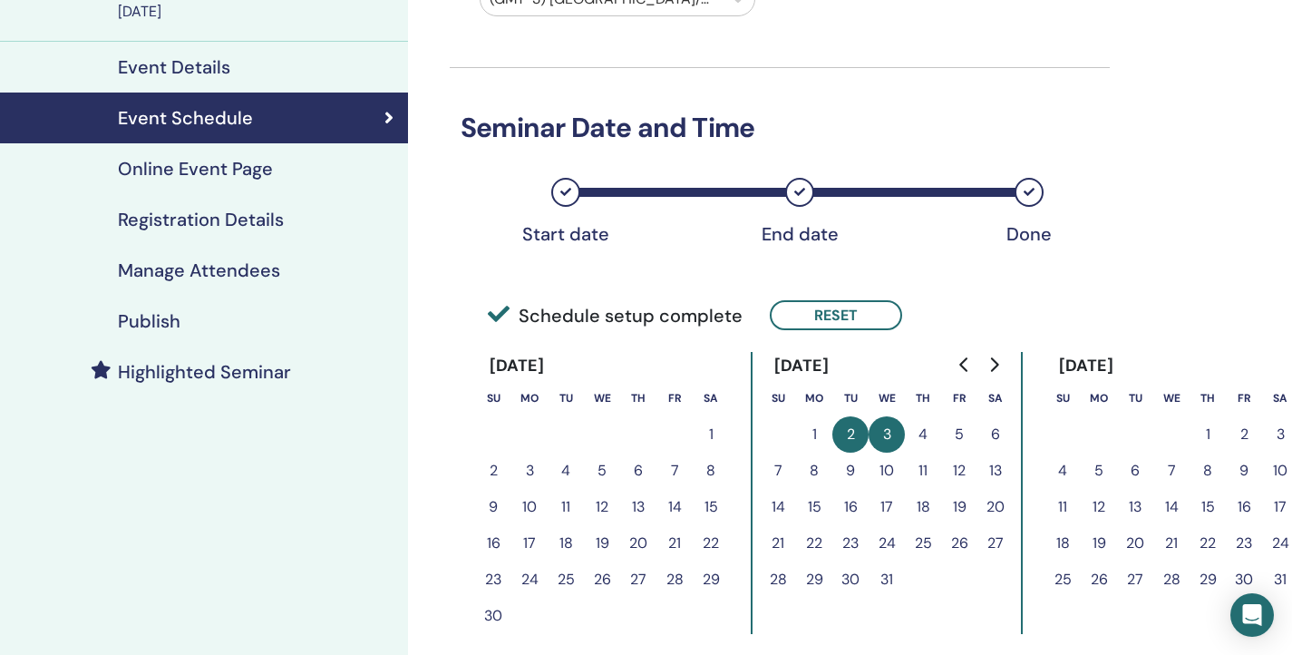
click at [961, 376] on button "Go to previous month" at bounding box center [964, 364] width 29 height 36
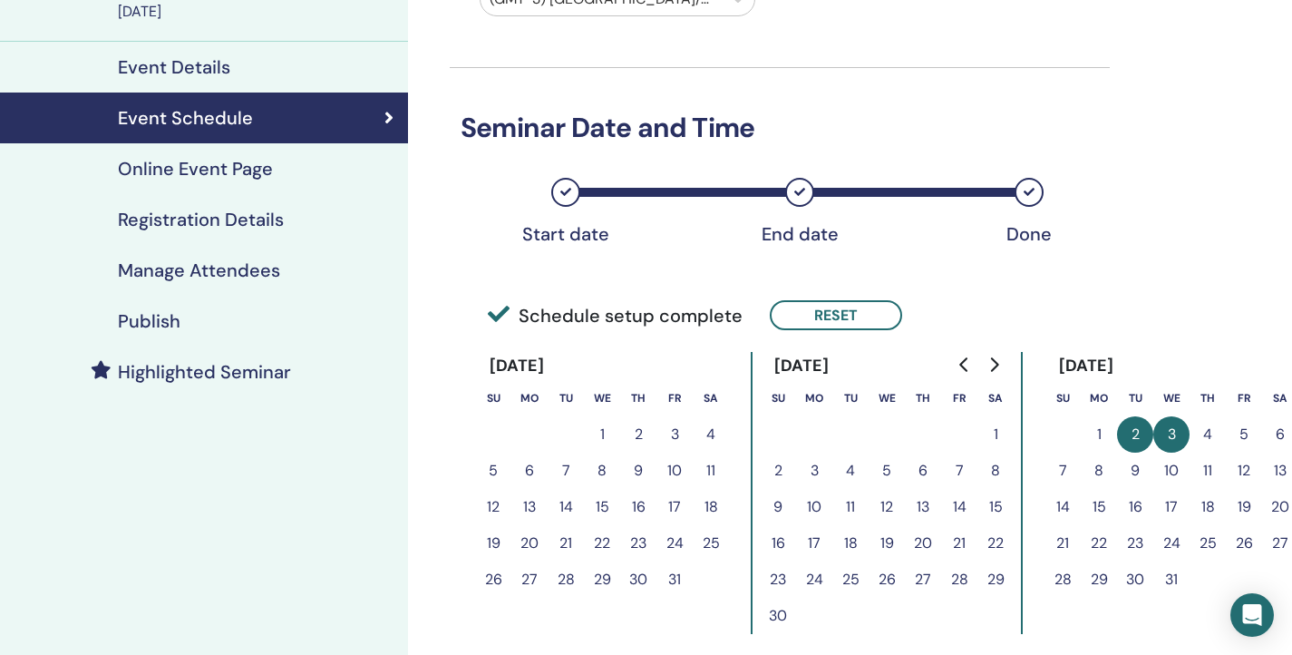
click at [961, 376] on button "Go to previous month" at bounding box center [964, 364] width 29 height 36
click at [568, 473] on button "9" at bounding box center [566, 470] width 36 height 36
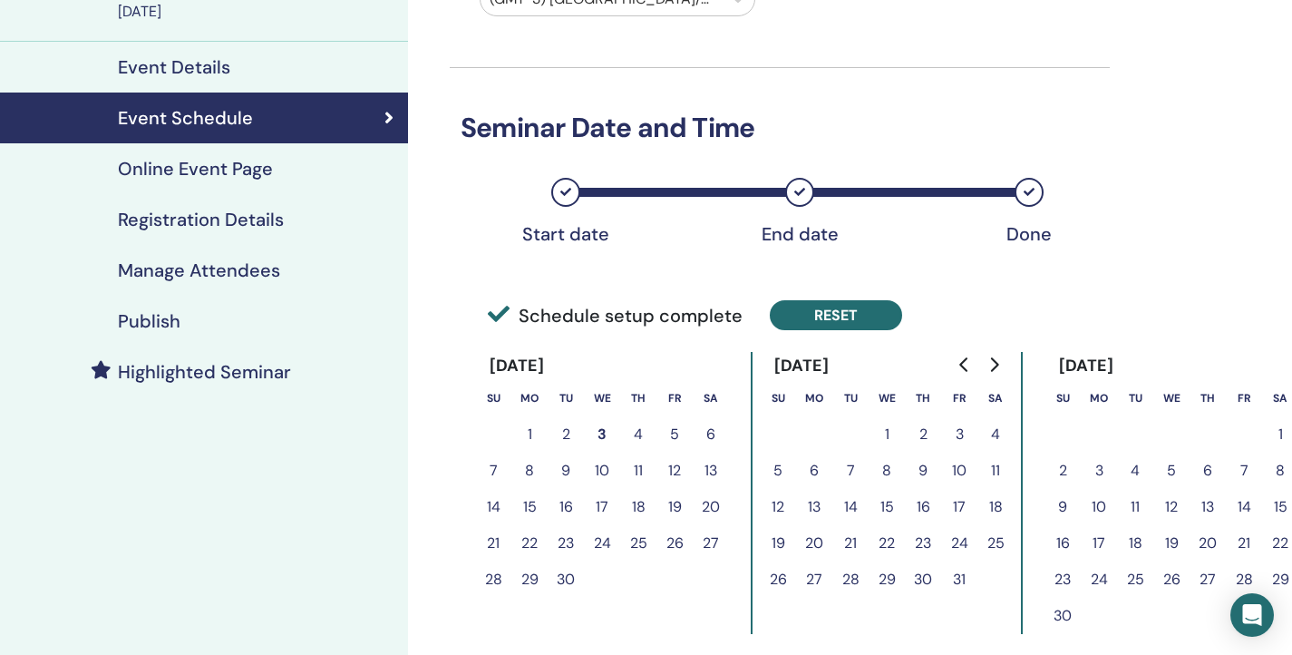
click at [859, 320] on button "Reset" at bounding box center [836, 315] width 132 height 30
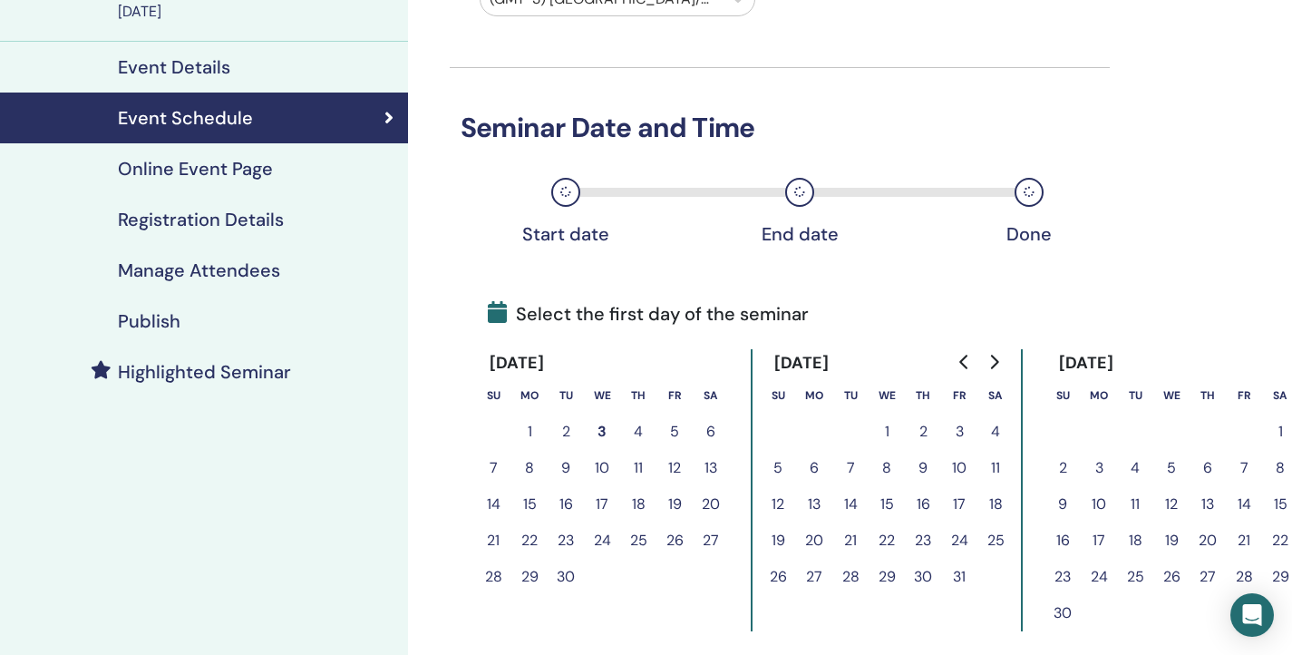
click at [572, 462] on button "9" at bounding box center [566, 468] width 36 height 36
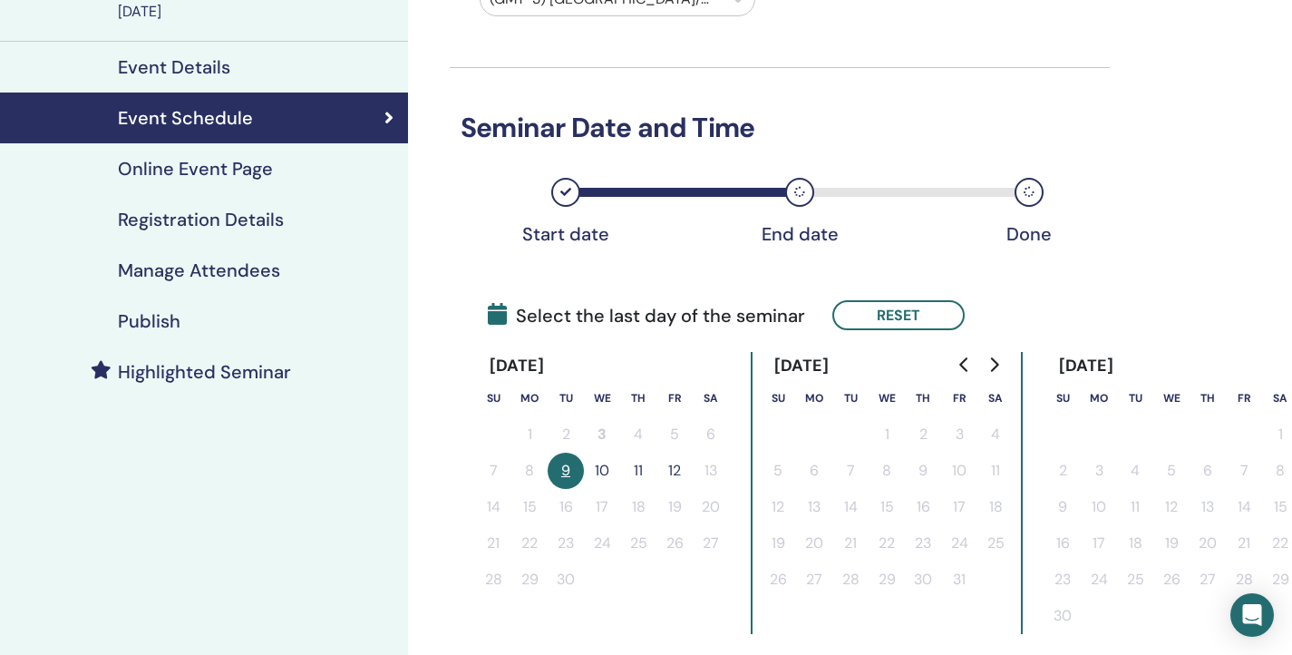
click at [640, 471] on button "11" at bounding box center [638, 470] width 36 height 36
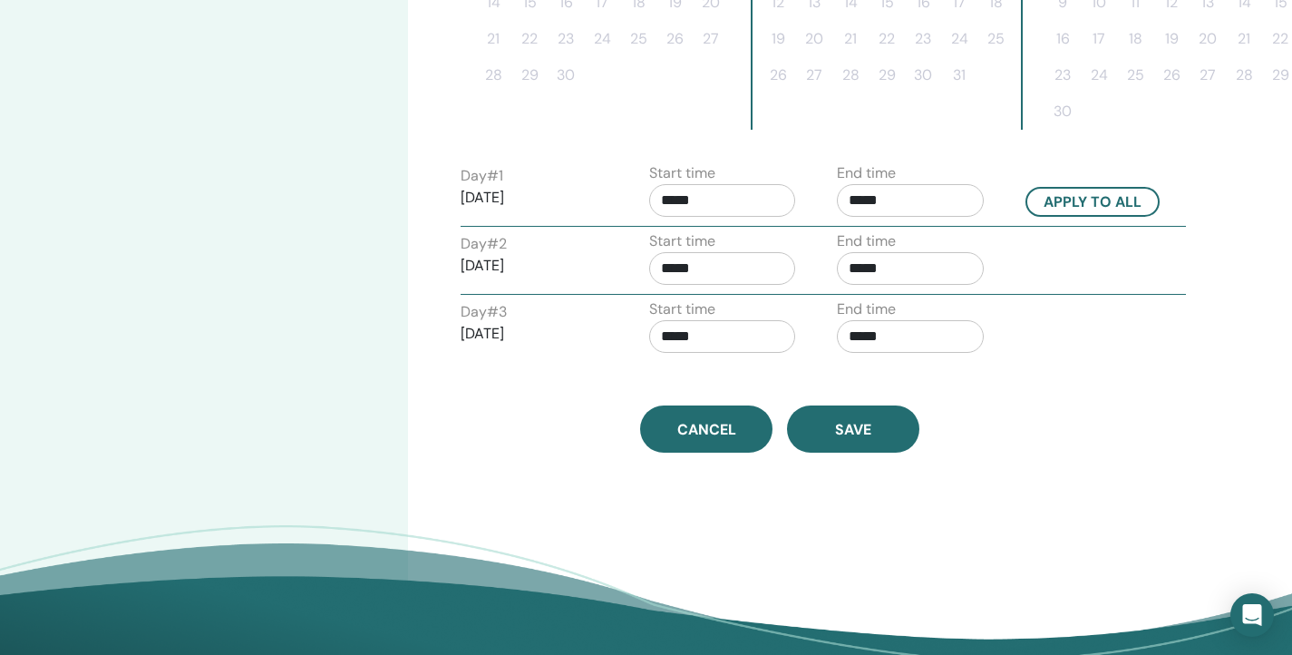
scroll to position [674, 0]
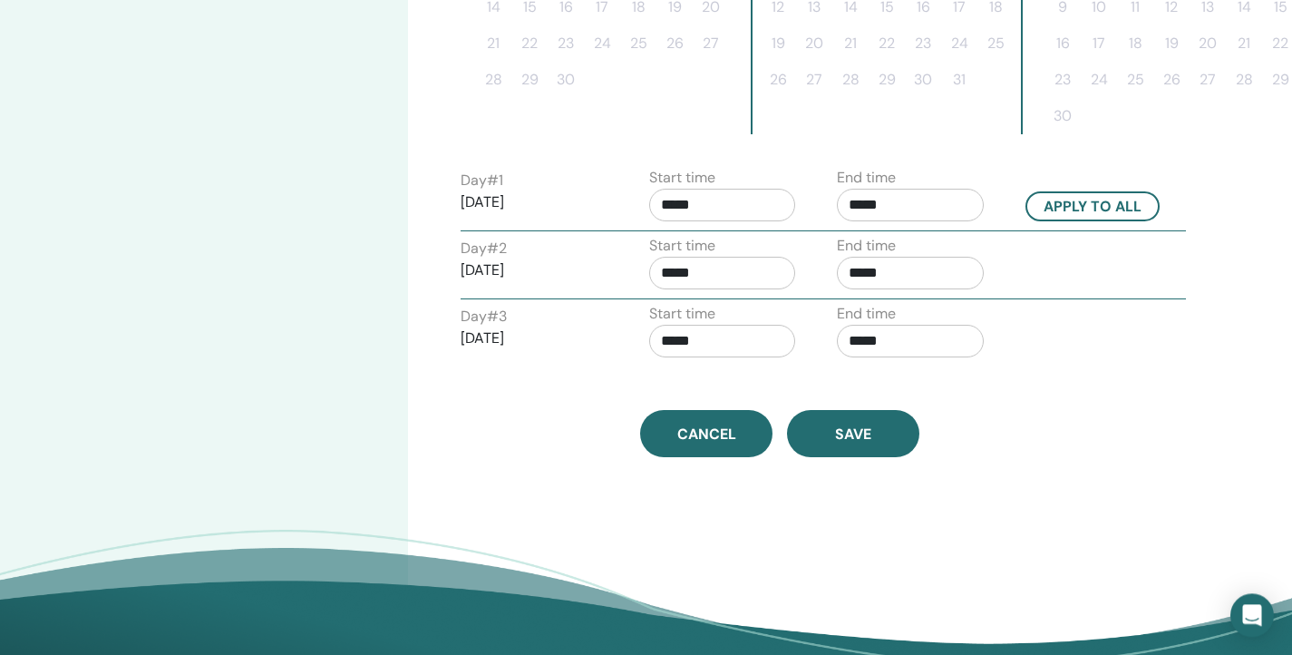
click at [704, 204] on input "*****" at bounding box center [722, 205] width 147 height 33
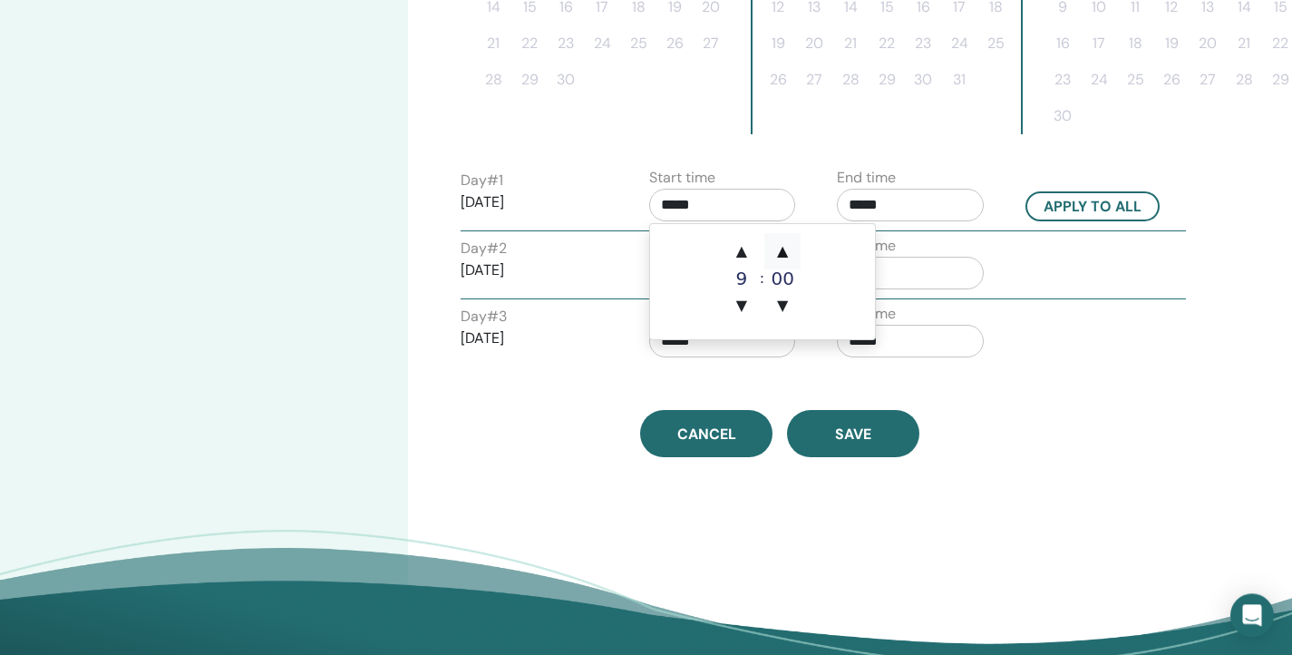
click at [784, 245] on span "▲" at bounding box center [782, 251] width 36 height 36
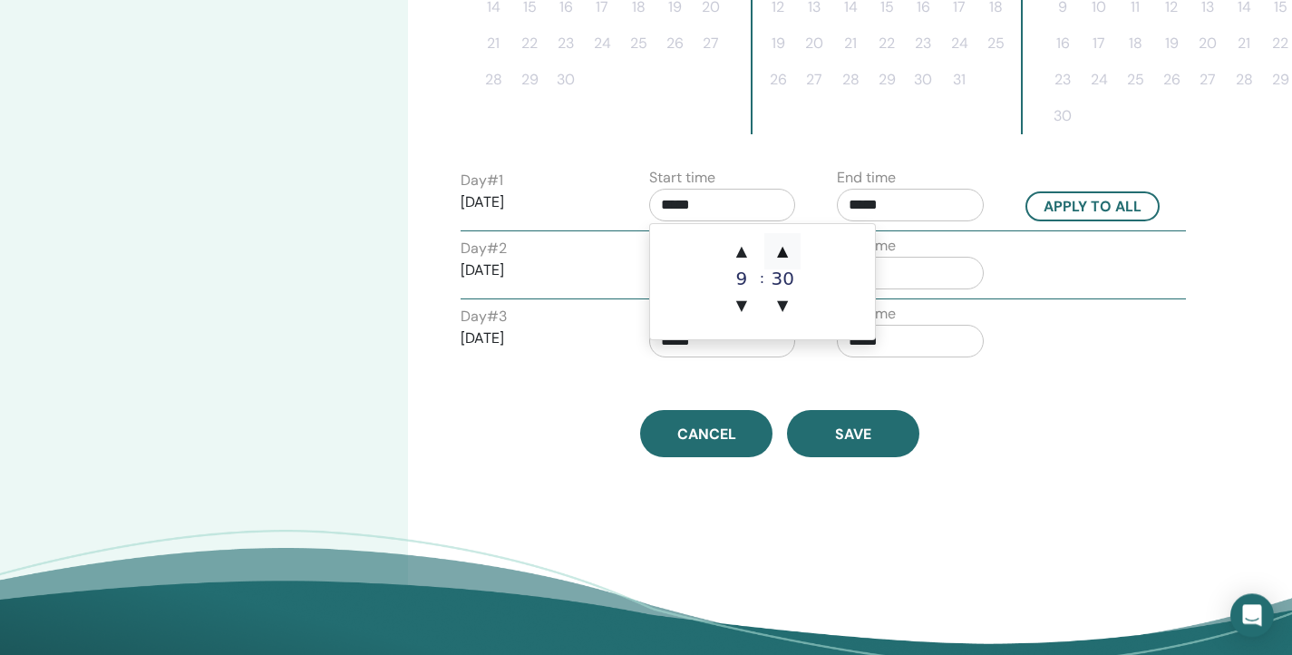
click at [784, 245] on span "▲" at bounding box center [782, 251] width 36 height 36
type input "*****"
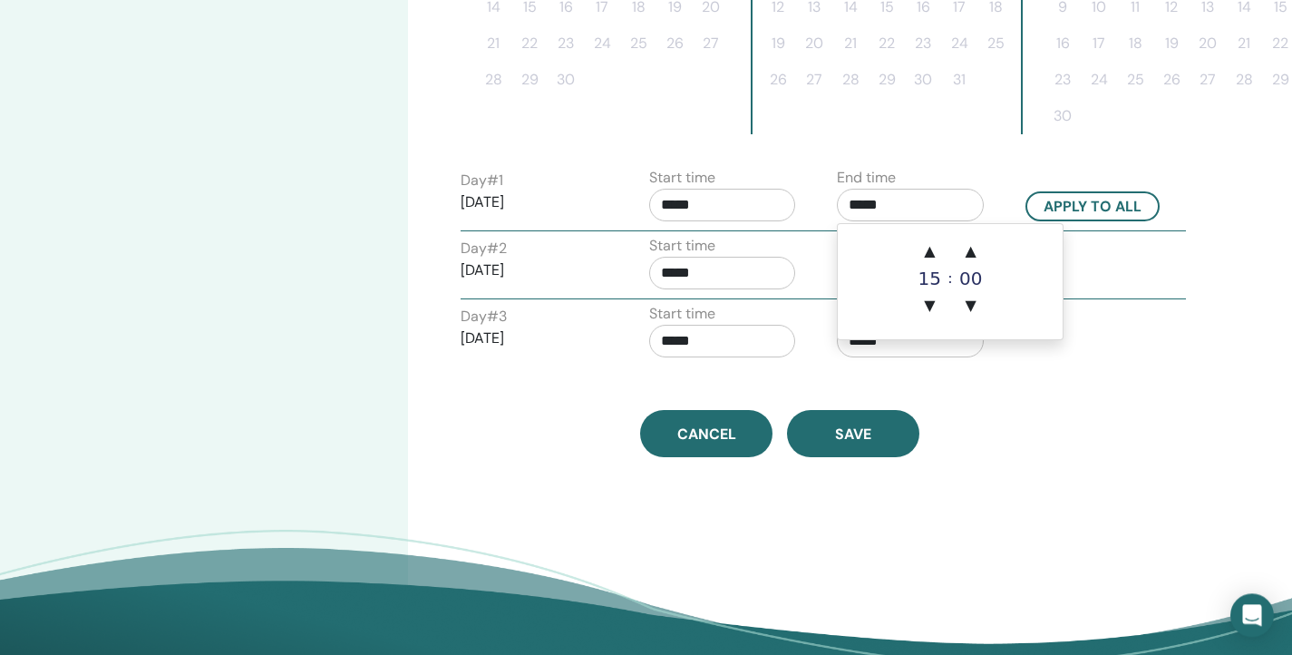
click at [944, 199] on input "*****" at bounding box center [910, 205] width 147 height 33
click at [931, 306] on span "▼" at bounding box center [929, 305] width 36 height 36
click at [930, 249] on span "▲" at bounding box center [929, 251] width 36 height 36
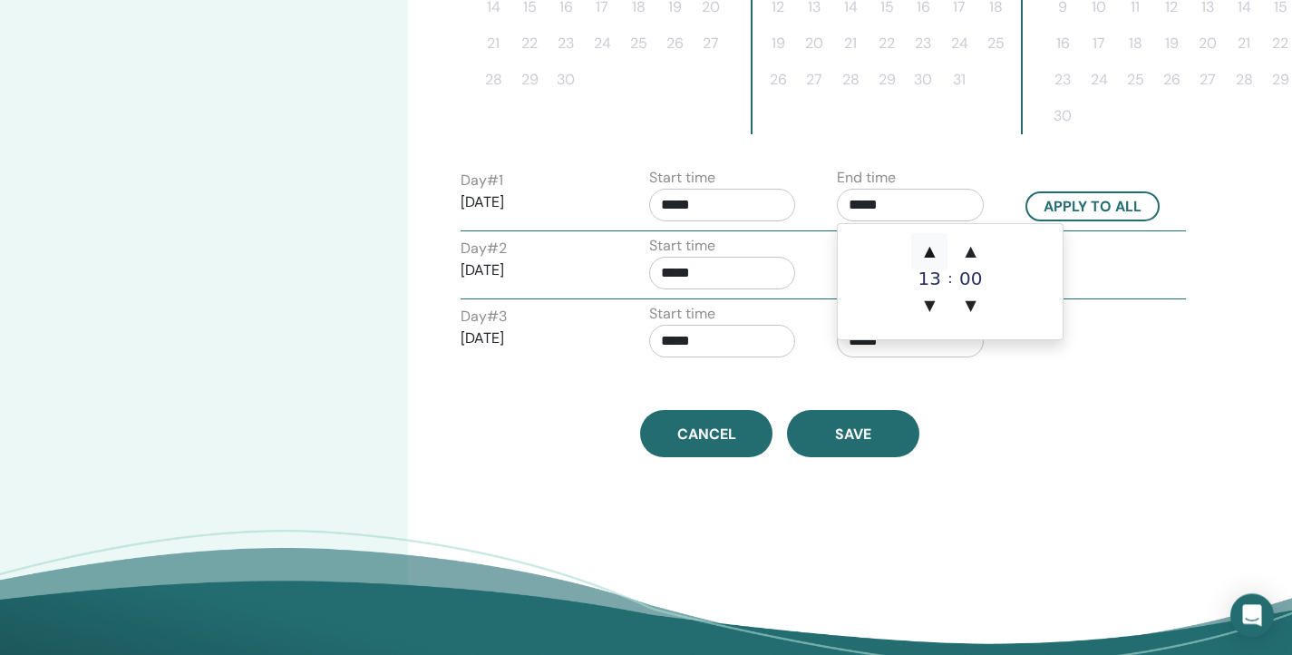
type input "*****"
click at [1118, 205] on button "Apply to all" at bounding box center [1092, 206] width 134 height 30
type input "*****"
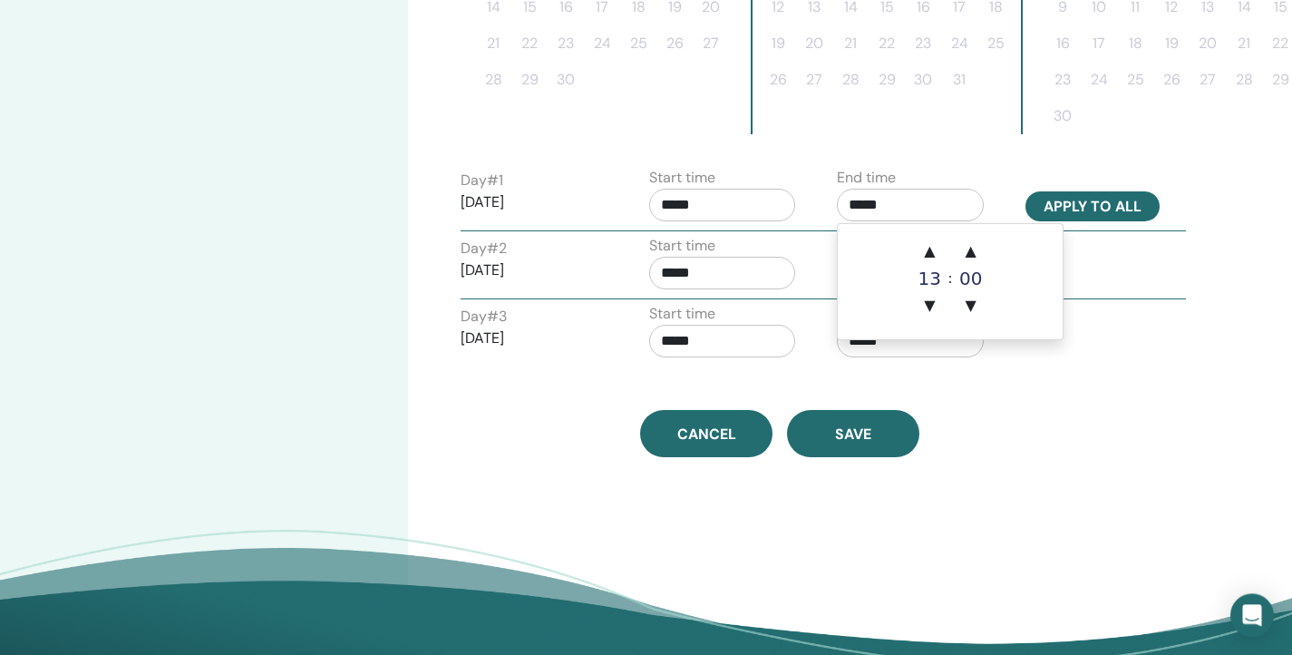
type input "*****"
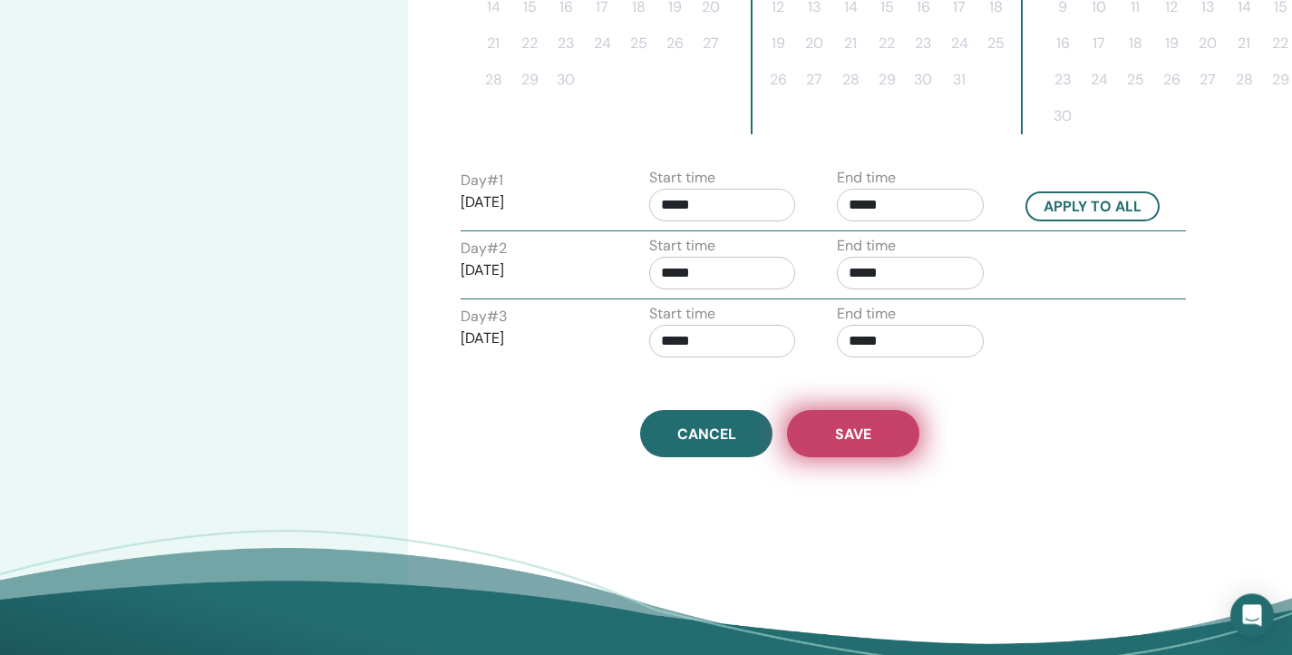
click at [884, 428] on button "Save" at bounding box center [853, 433] width 132 height 47
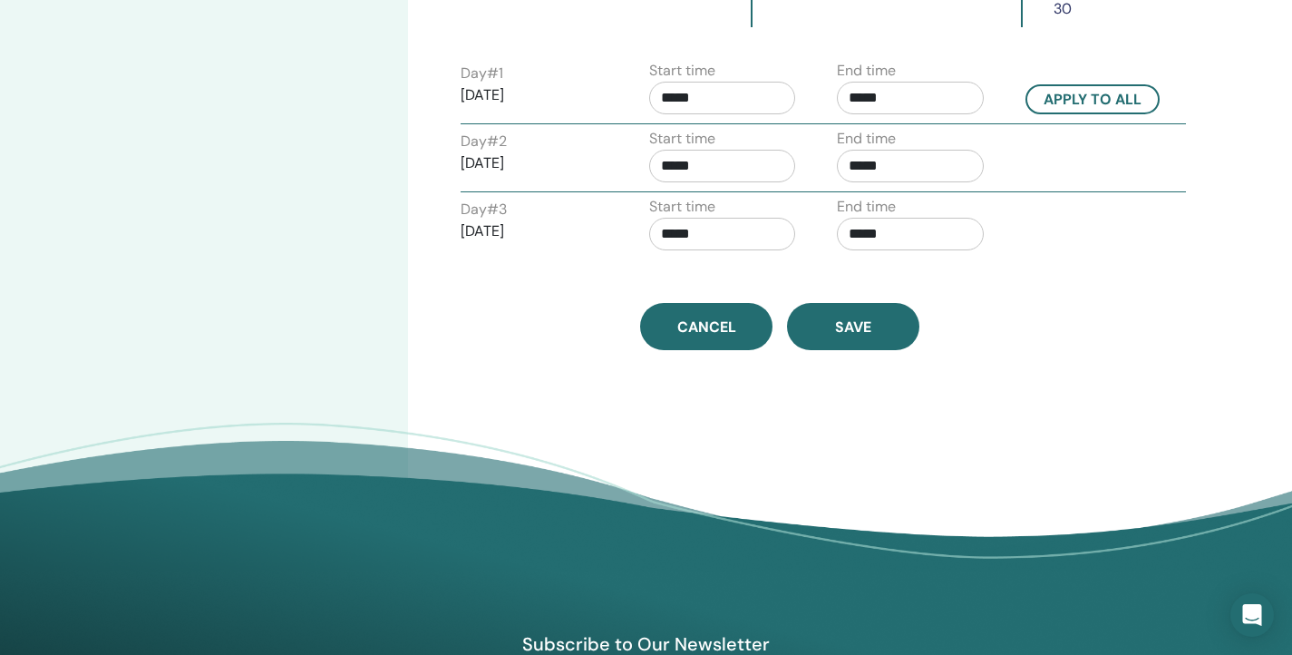
scroll to position [817, 0]
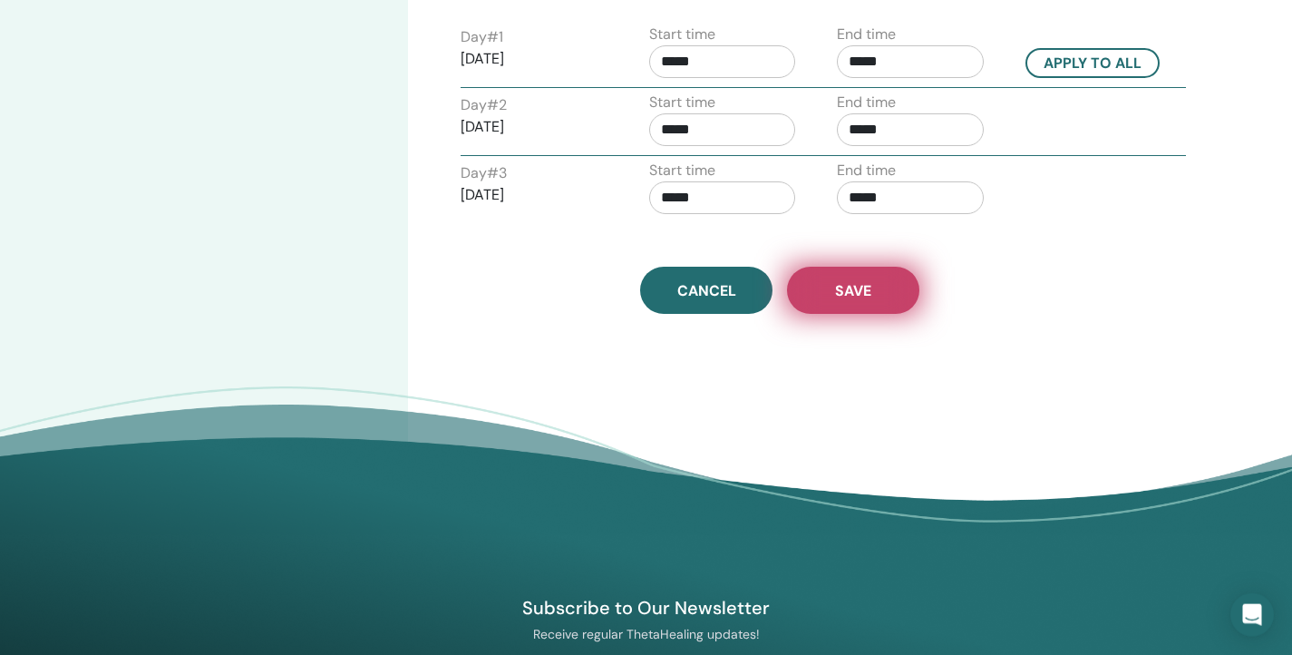
click at [869, 307] on button "Save" at bounding box center [853, 290] width 132 height 47
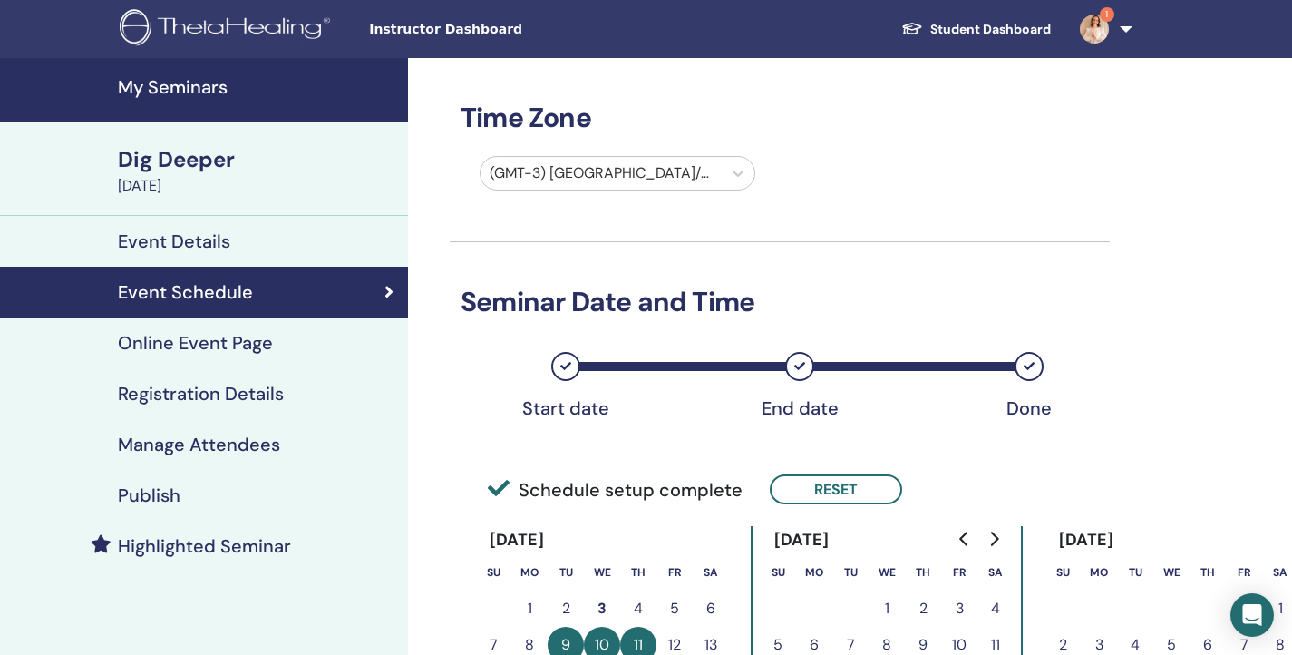
click at [262, 493] on div "Publish" at bounding box center [204, 495] width 379 height 22
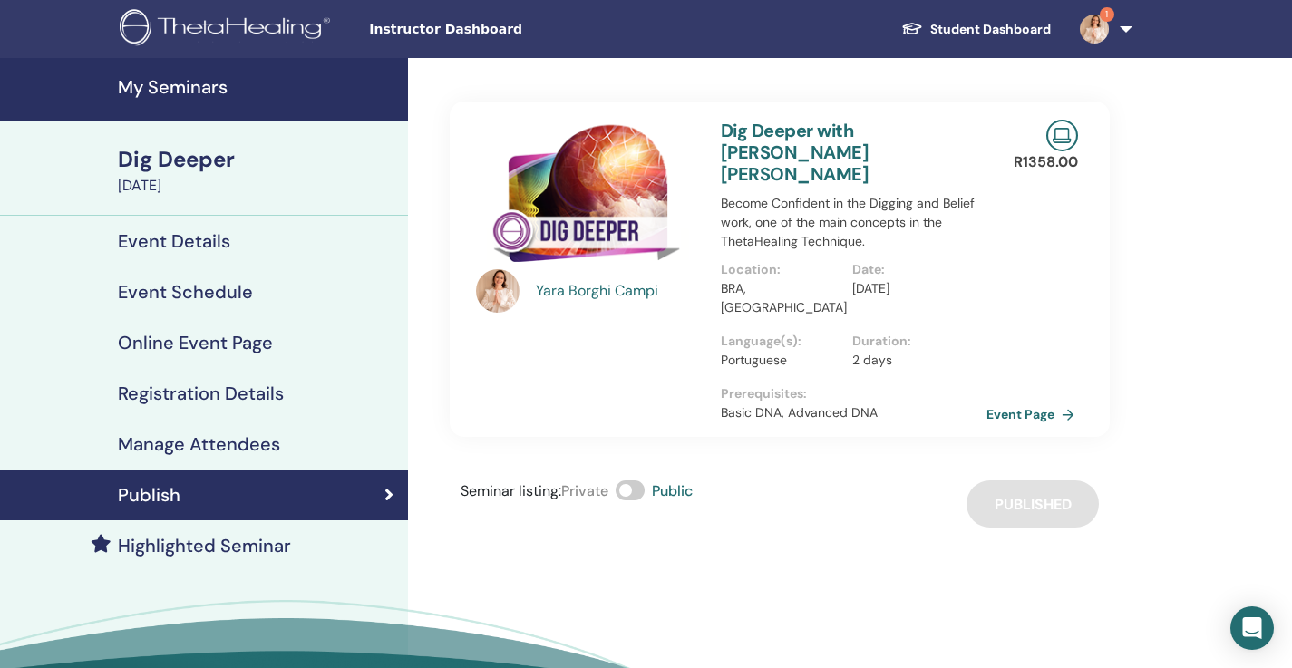
click at [1017, 401] on link "Event Page" at bounding box center [1033, 414] width 95 height 27
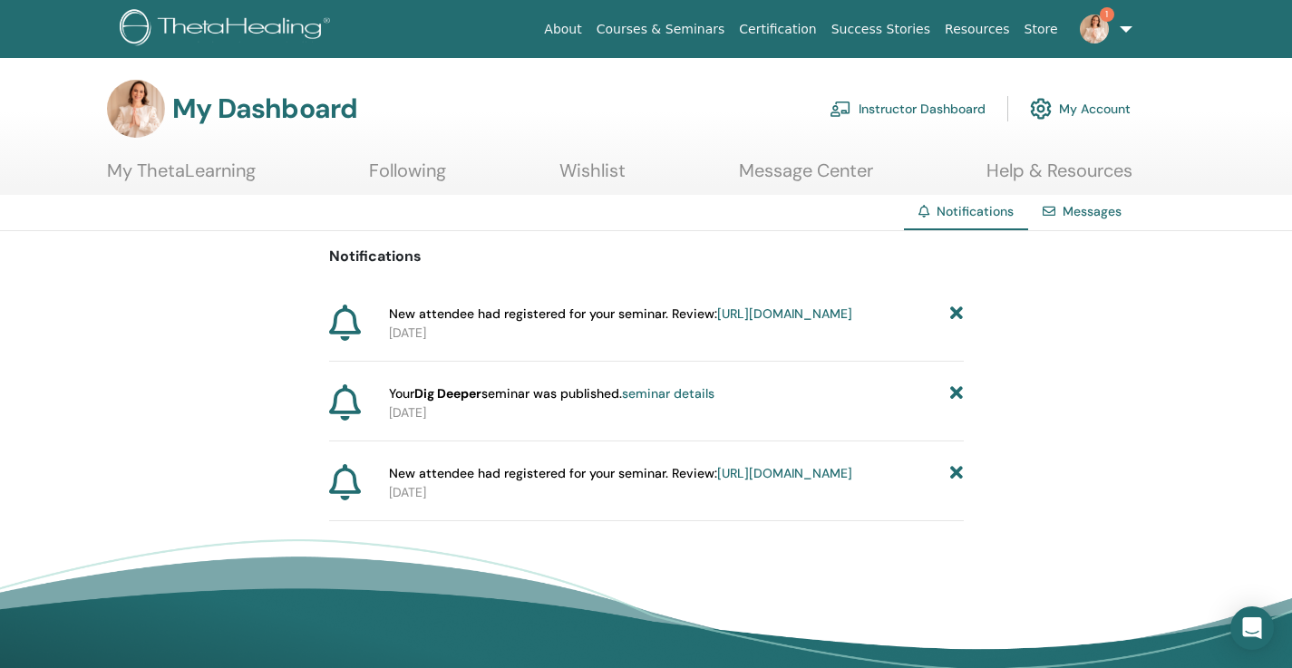
click at [961, 315] on icon at bounding box center [956, 314] width 13 height 19
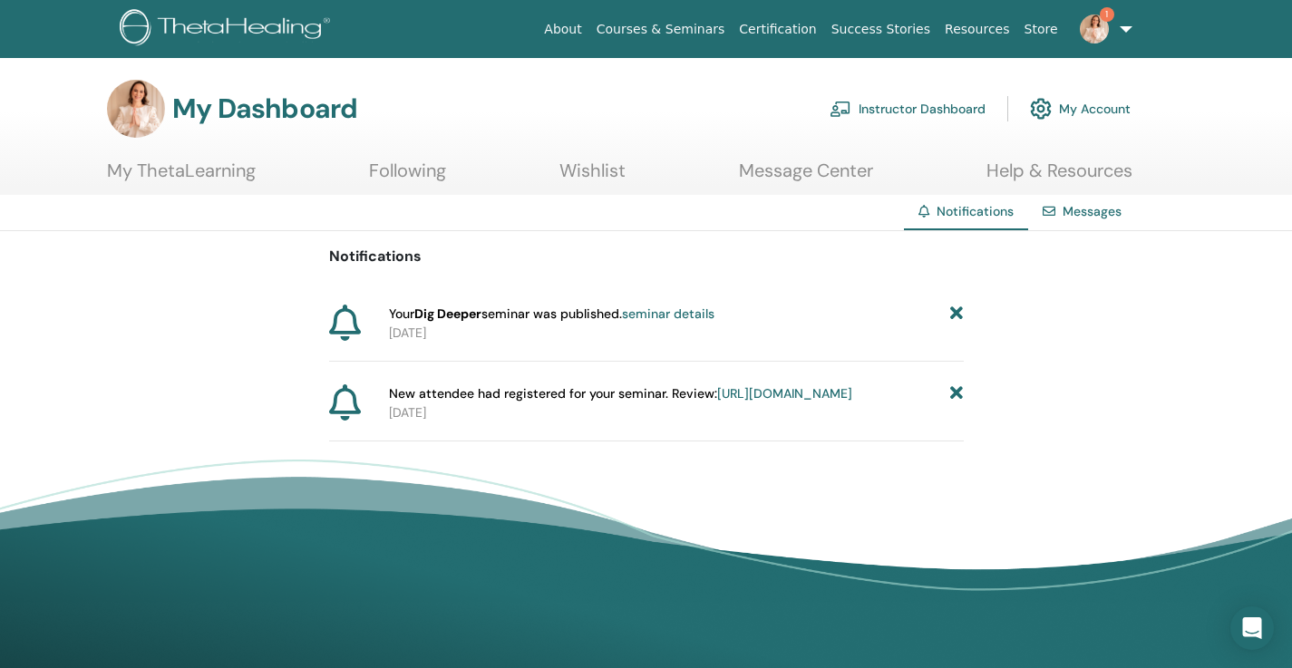
click at [962, 315] on icon at bounding box center [956, 314] width 13 height 19
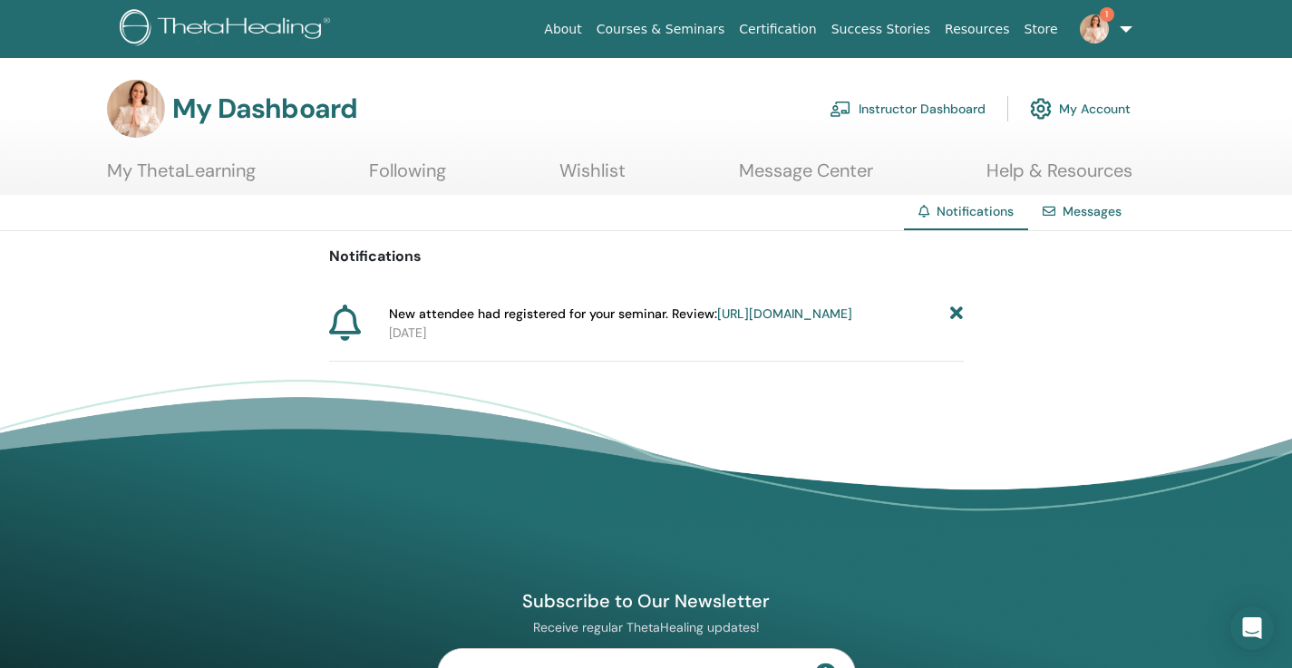
click at [964, 316] on div "Notifications New attendee had registered for your seminar. Review: https://mem…" at bounding box center [646, 296] width 1292 height 131
click at [953, 315] on icon at bounding box center [956, 314] width 13 height 19
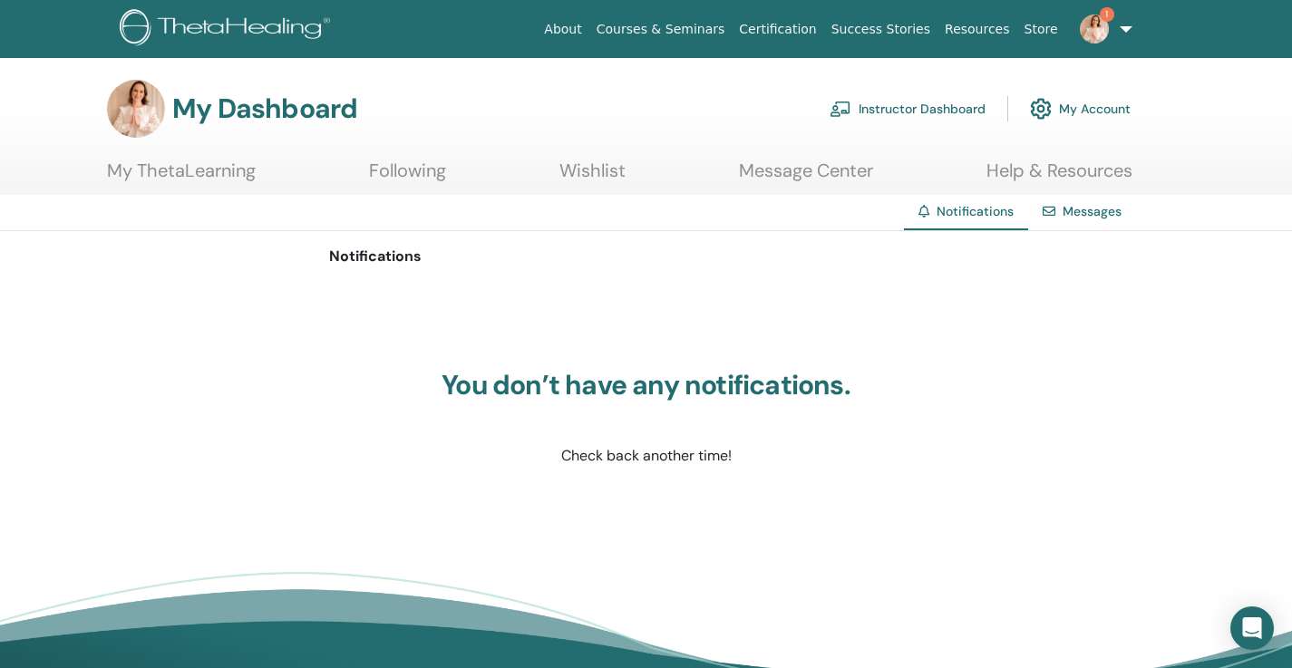
click at [919, 105] on link "Instructor Dashboard" at bounding box center [908, 109] width 156 height 40
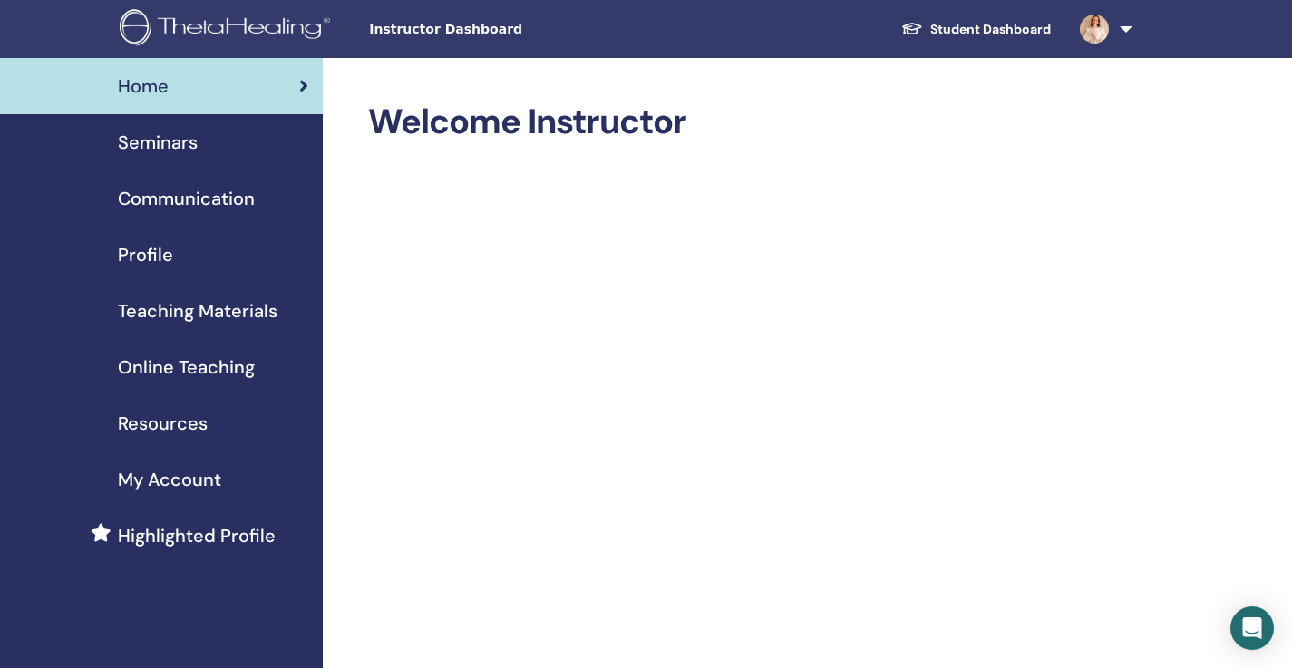
click at [175, 149] on span "Seminars" at bounding box center [158, 142] width 80 height 27
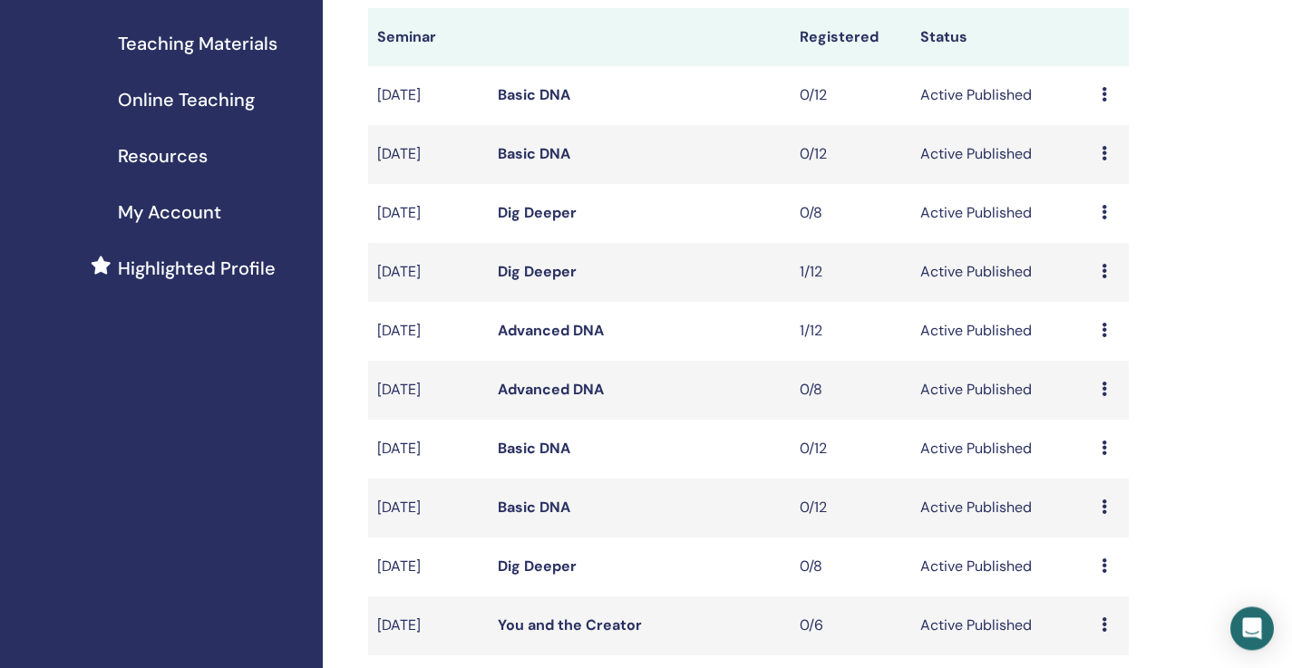
scroll to position [261, 0]
